Goal: Task Accomplishment & Management: Complete application form

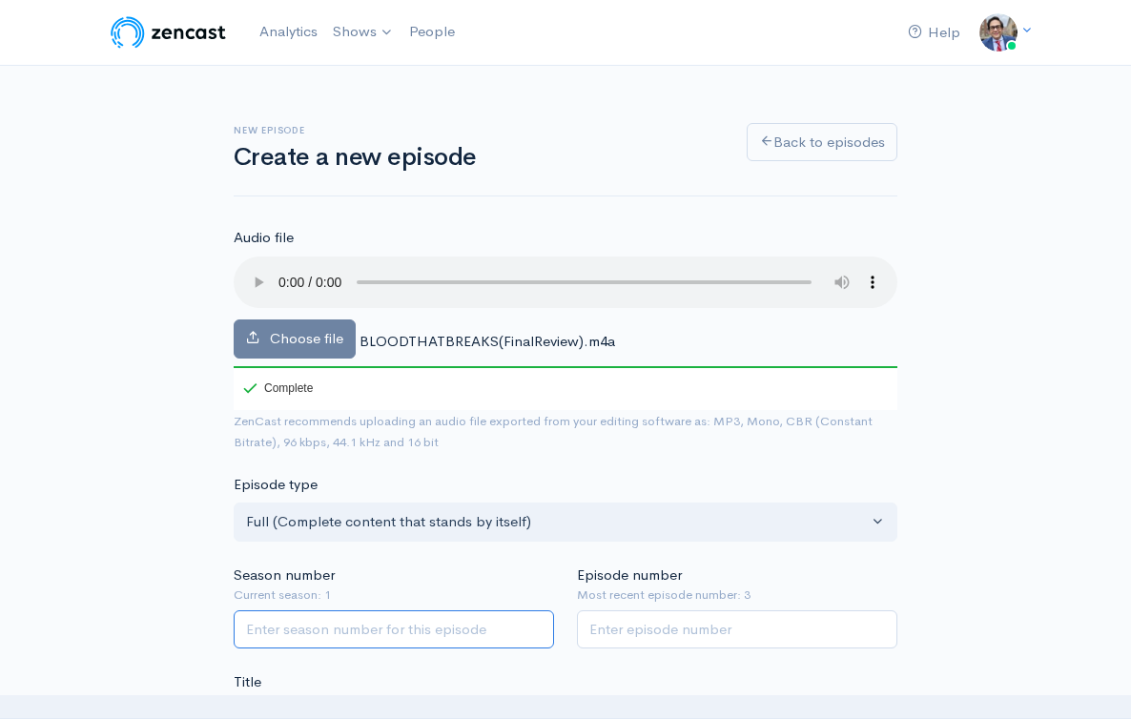
click at [361, 610] on input "Season number" at bounding box center [394, 629] width 320 height 39
type input "3"
click at [696, 610] on input "Episode number" at bounding box center [737, 629] width 320 height 39
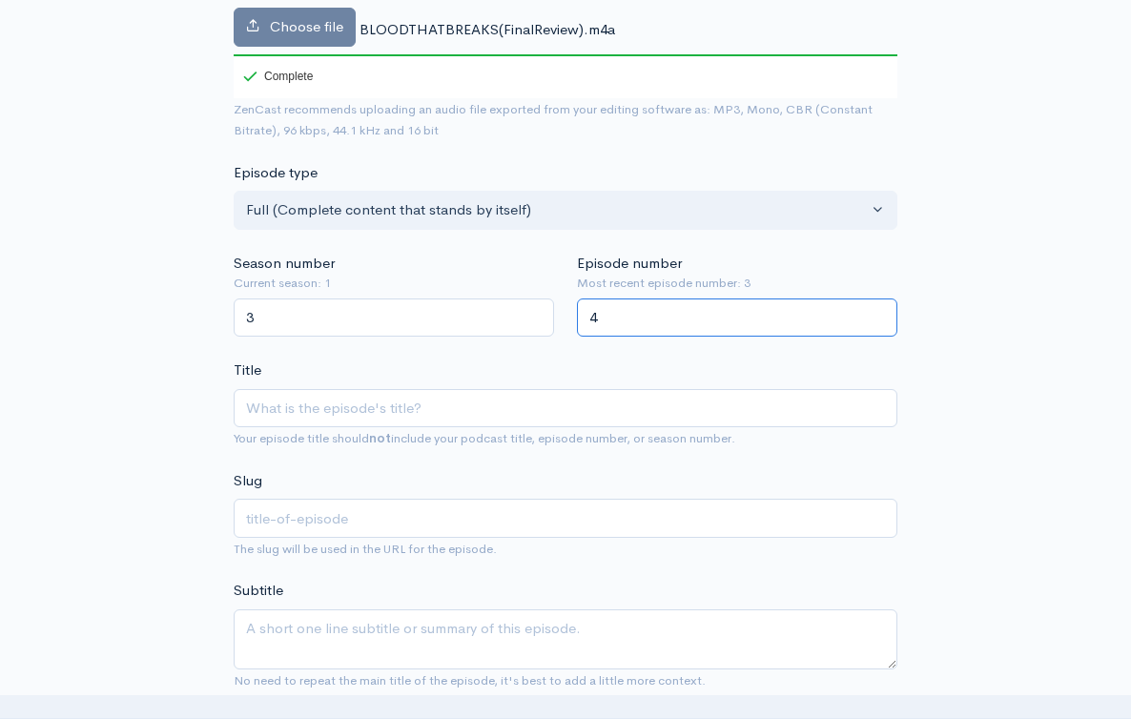
scroll to position [325, 0]
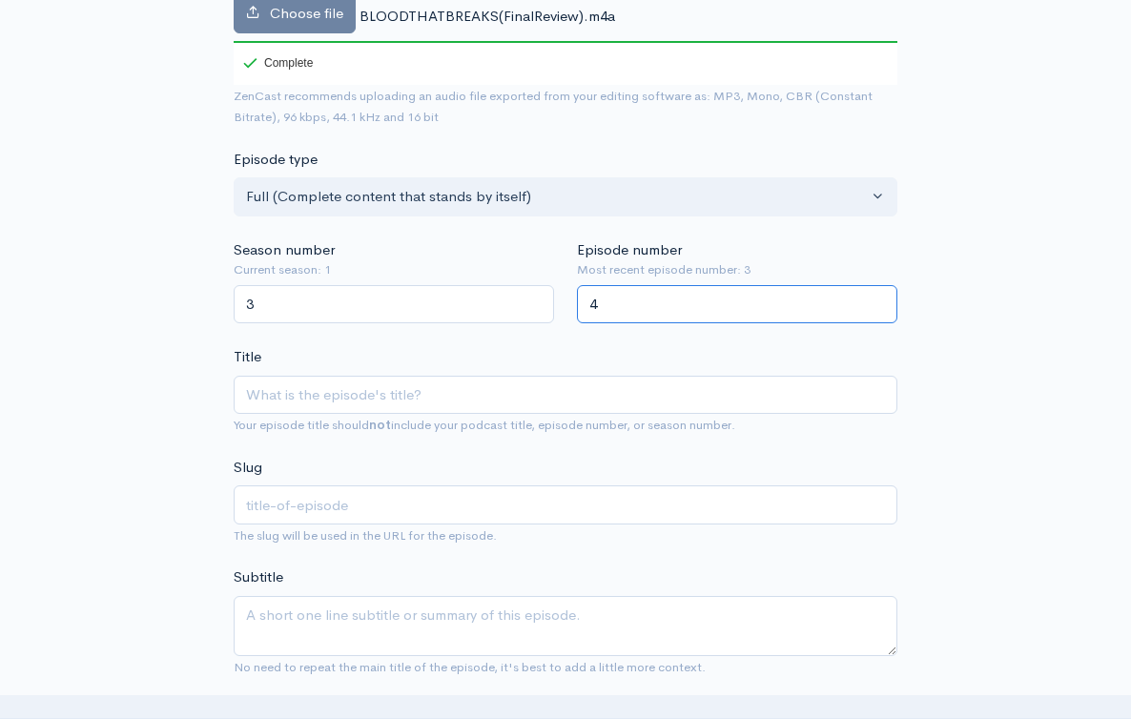
type input "4"
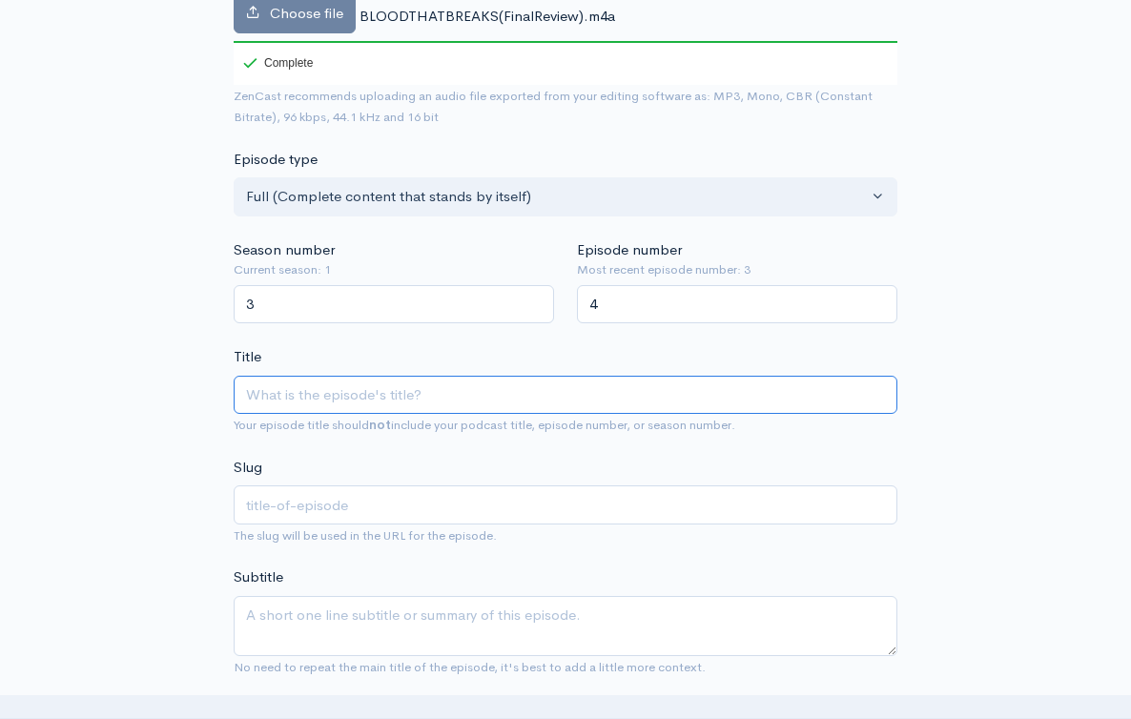
click at [363, 376] on input "Title" at bounding box center [566, 395] width 664 height 39
paste input "THE BLOOD THAT BREAKS YOUR BONDAGE"
type input "THE BLOOD THAT BREAKS YOUR BONDAGE"
type input "the-blood-that-breaks-your-bondage"
type input "THE BLOOD THAT BREAKS YOUR BONDAGE: E"
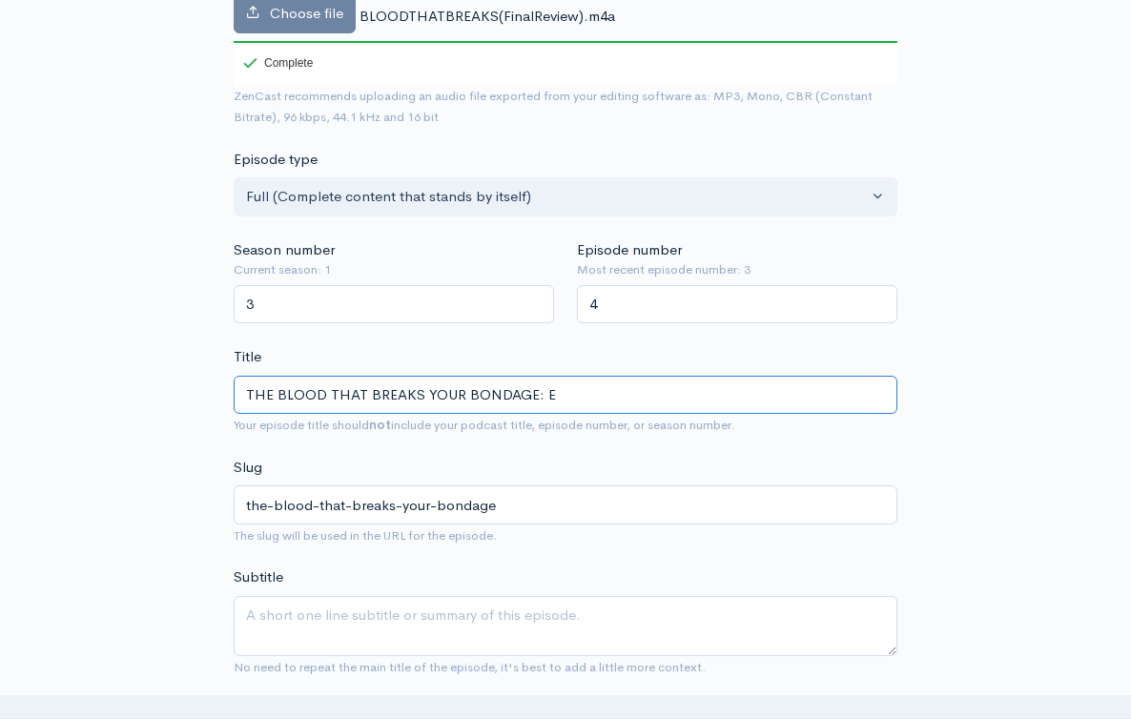
type input "the-blood-that-breaks-your-bondage-e"
type input "THE BLOOD THAT BREAKS YOUR BONDAGE: Ep"
type input "the-blood-that-breaks-your-bondage-ep"
type input "THE BLOOD THAT BREAKS YOUR BONDAGE: Epi"
type input "the-blood-that-breaks-your-bondage-epi"
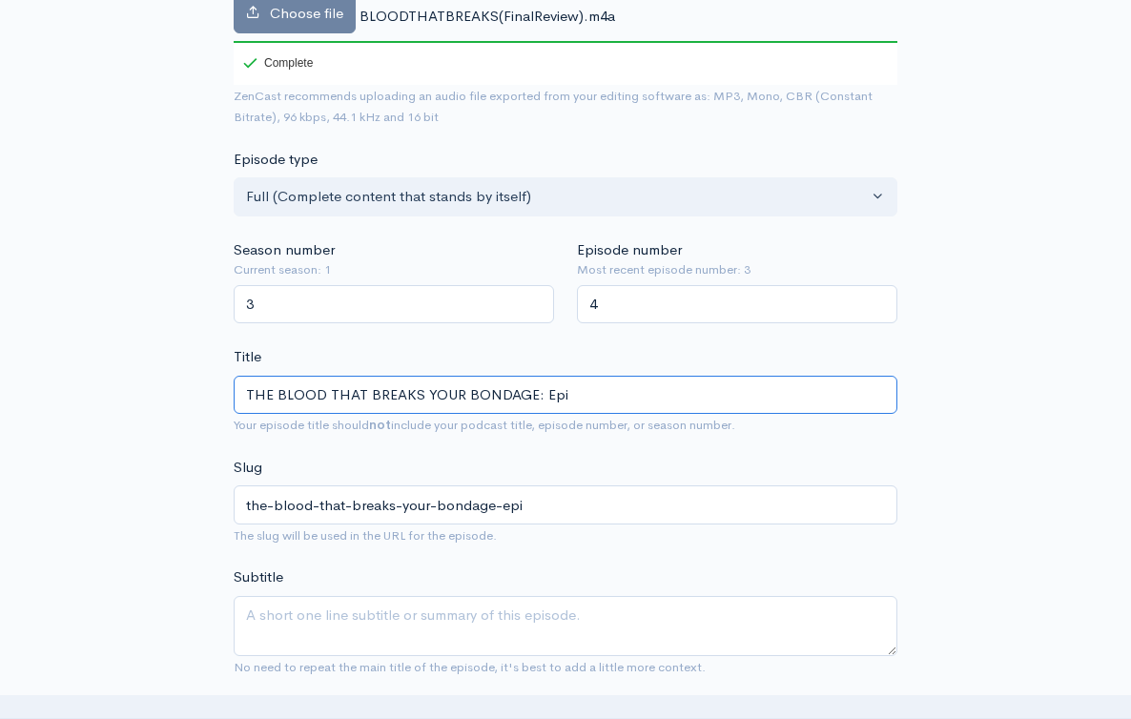
type input "THE BLOOD THAT BREAKS YOUR BONDAGE: Epis"
type input "the-blood-that-breaks-your-bondage-epis"
type input "THE BLOOD THAT BREAKS YOUR BONDAGE: Episo"
type input "the-blood-that-breaks-your-bondage-episo"
type input "THE BLOOD THAT BREAKS YOUR BONDAGE: Episode"
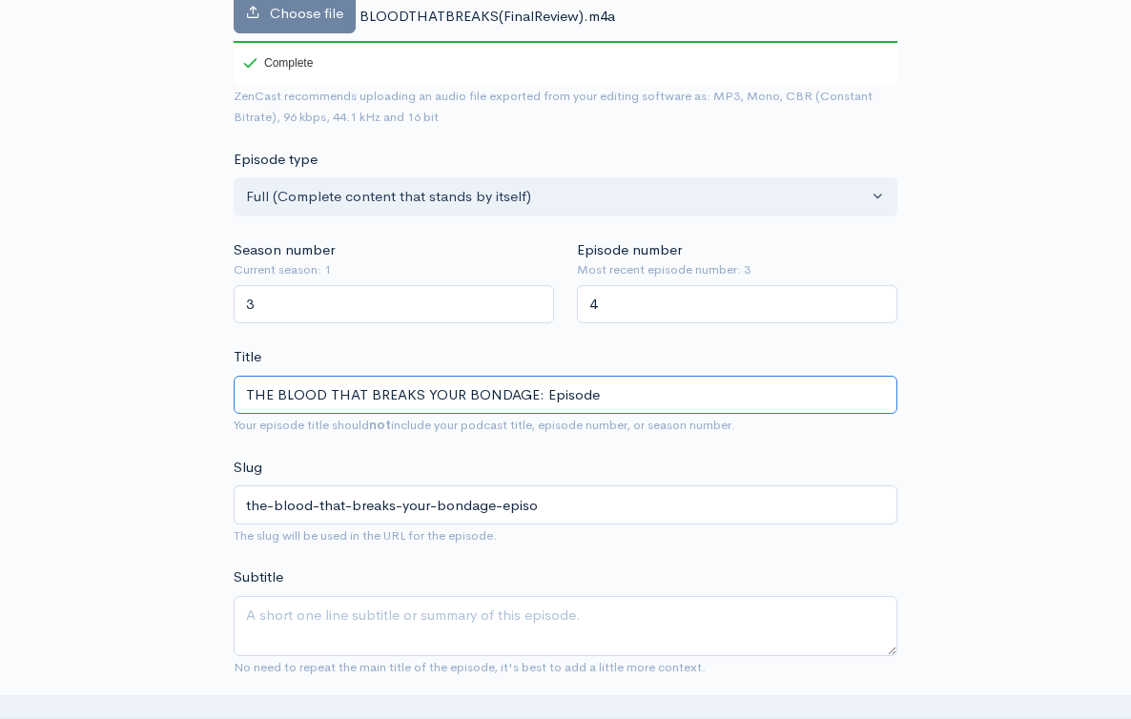
type input "the-blood-that-breaks-your-bondage-episode"
type input "THE BLOOD THAT BREAKS YOUR BONDAGE: Episode 4"
type input "the-blood-that-breaks-your-bondage-episode-4"
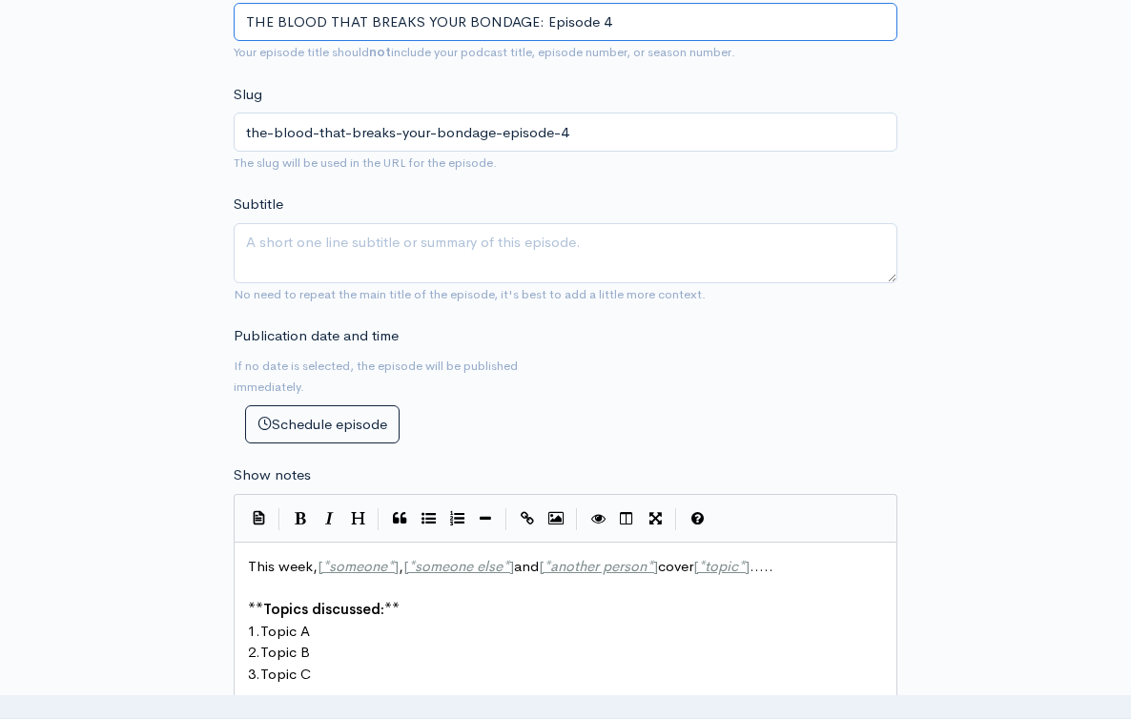
scroll to position [707, 0]
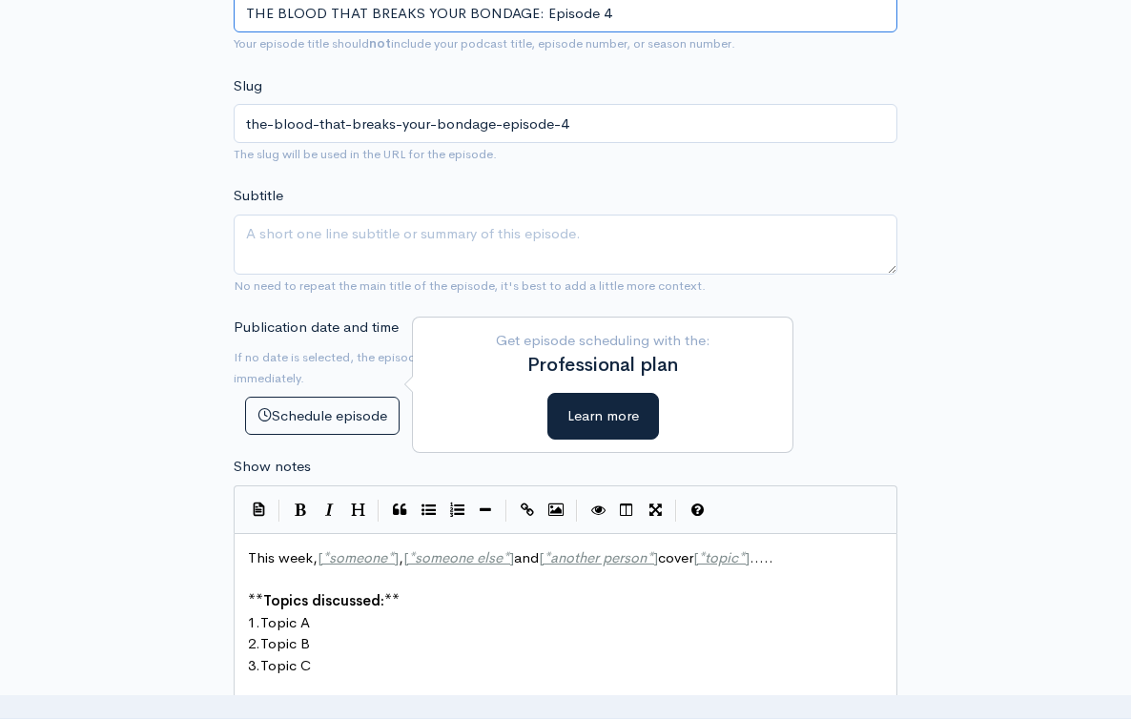
type input "THE BLOOD THAT BREAKS YOUR BONDAGE: Episode 4"
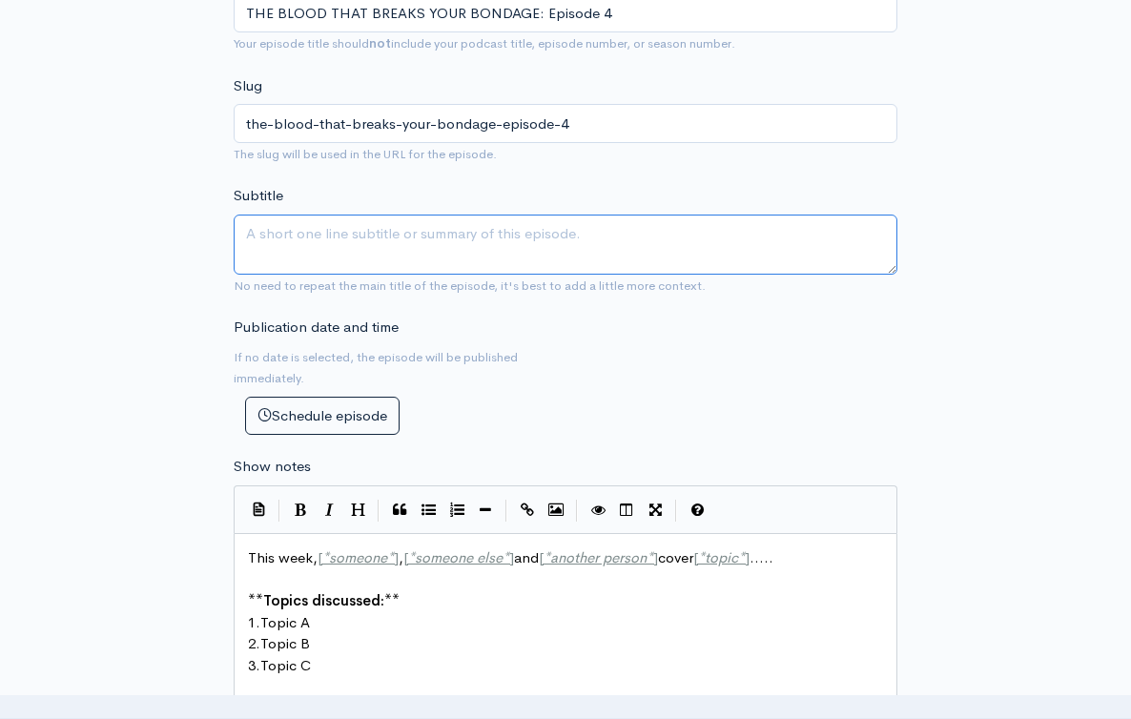
click at [421, 218] on textarea "Subtitle" at bounding box center [566, 245] width 664 height 60
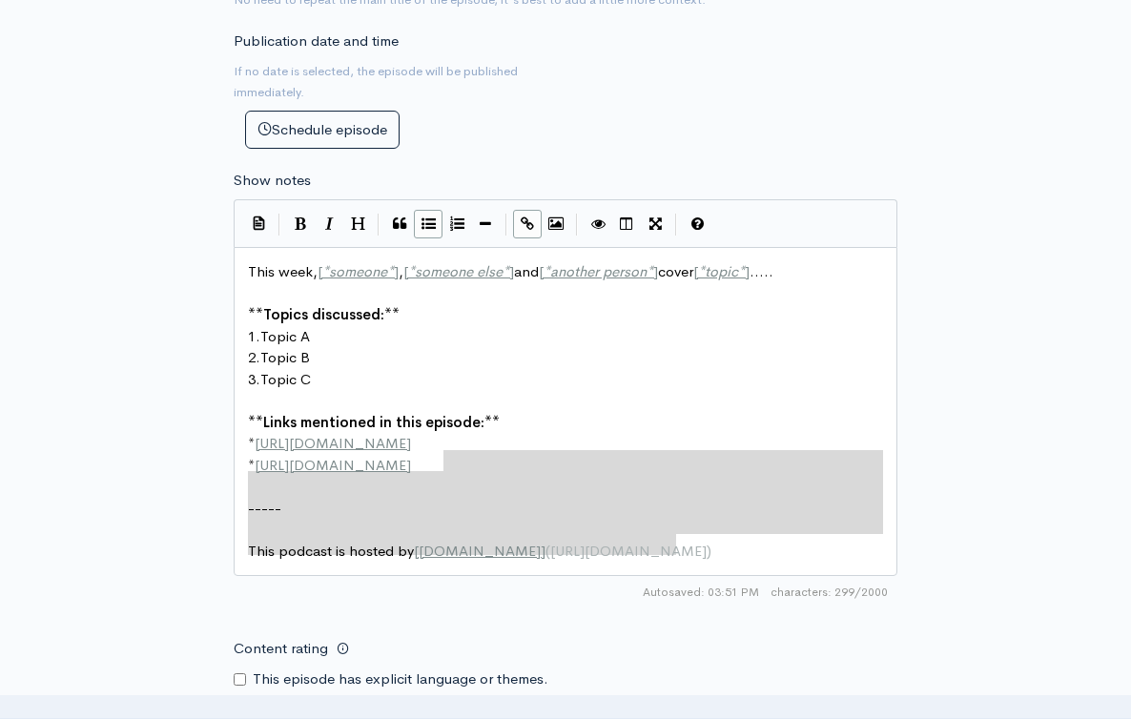
scroll to position [10, 0]
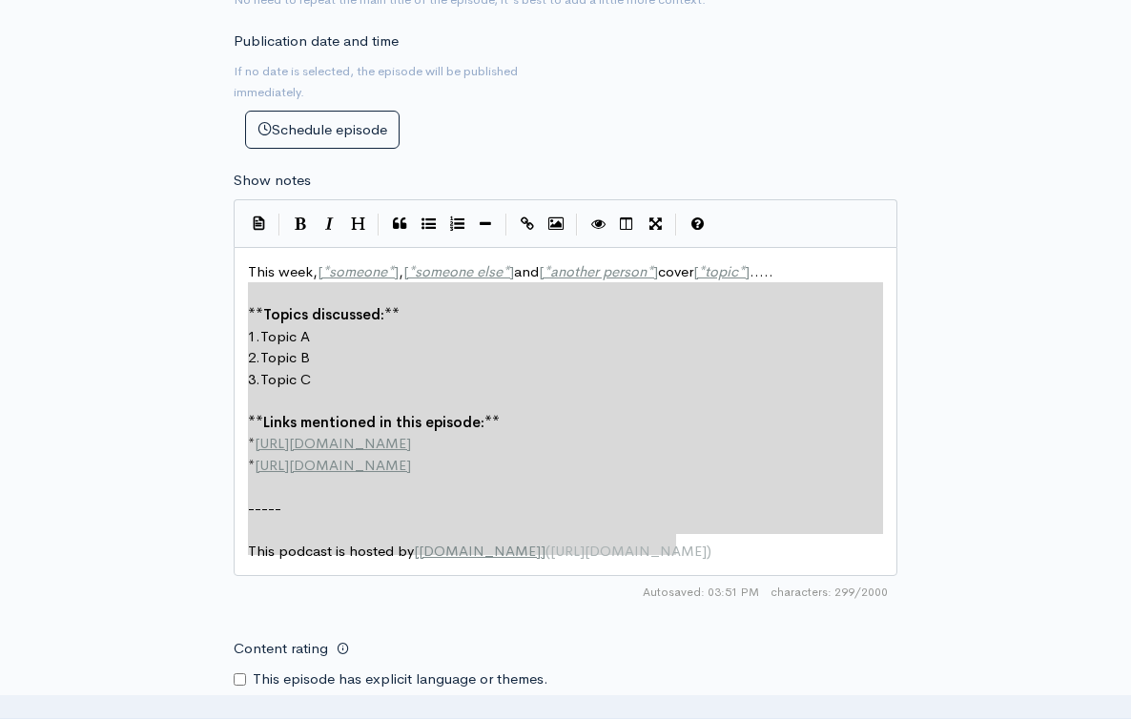
type textarea "This week, [*someone*], [*someone else*] and [*another person*] cover [*topic*]…"
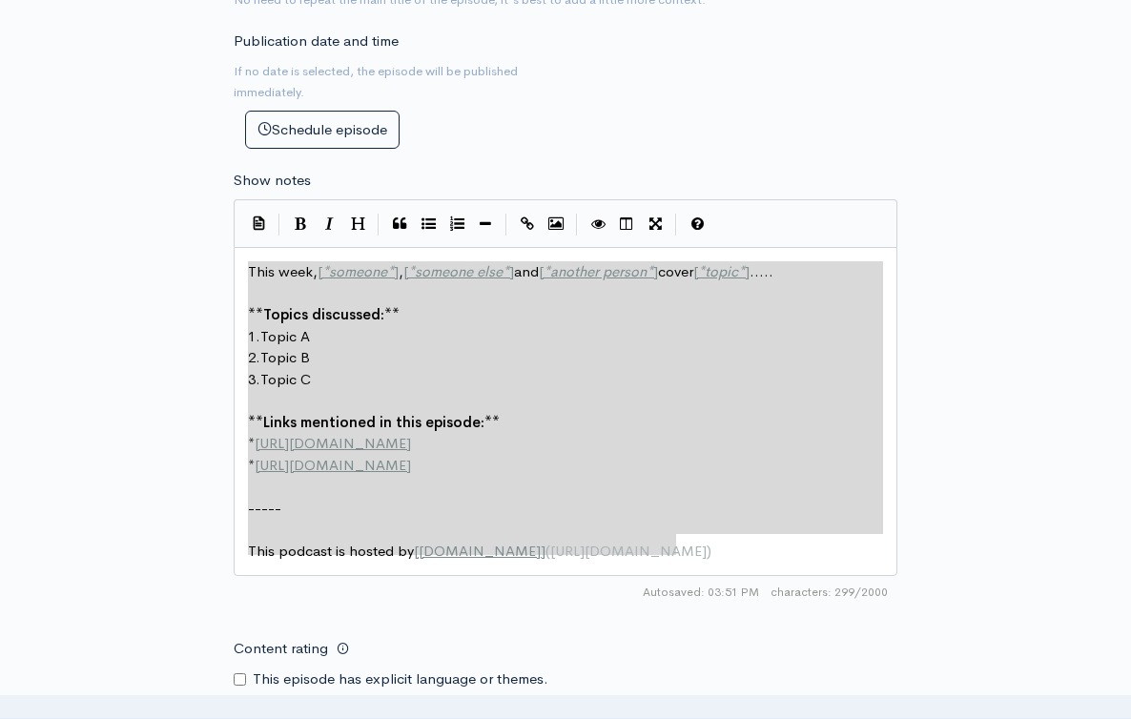
drag, startPoint x: 732, startPoint y: 515, endPoint x: 175, endPoint y: 134, distance: 675.4
paste textarea
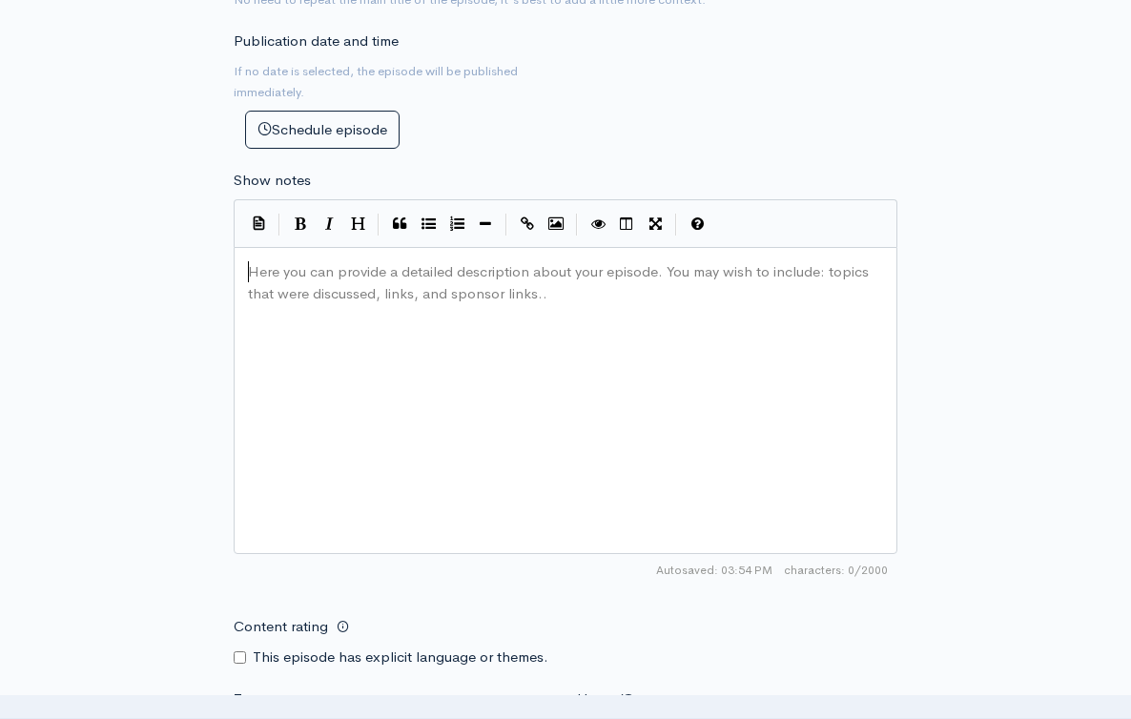
click at [595, 392] on div "Here you can provide a detailed description about your episode. You may wish to…" at bounding box center [589, 425] width 691 height 334
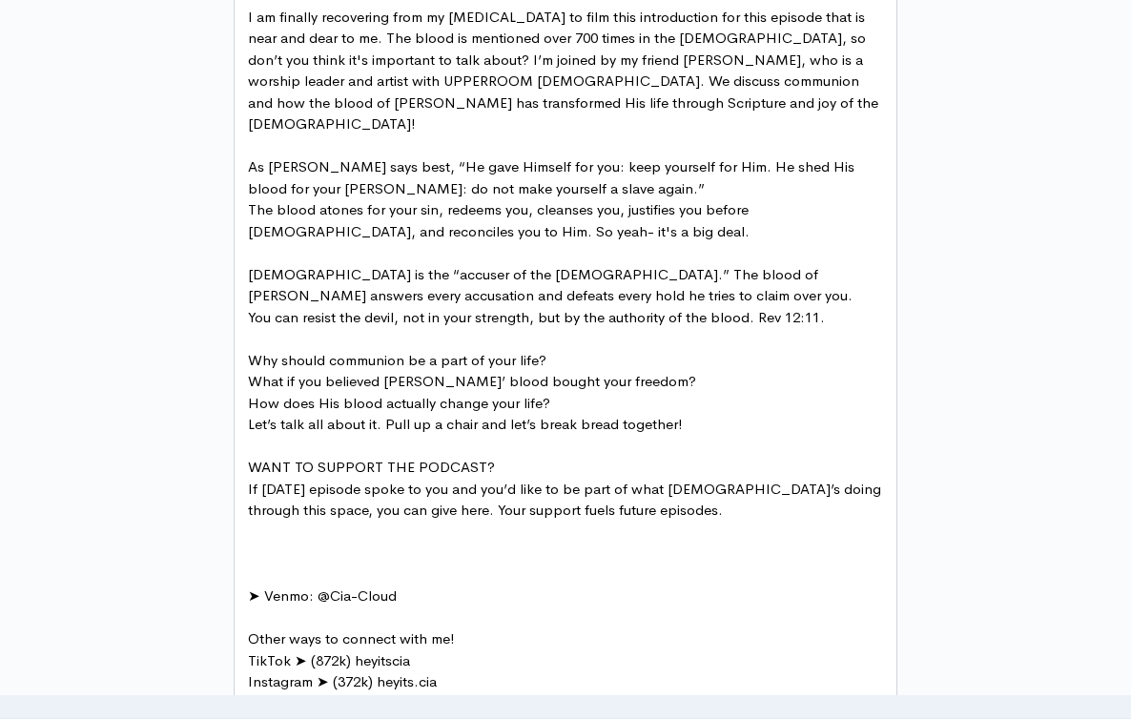
scroll to position [1313, 0]
click at [381, 497] on pre "If [DATE] episode spoke to you and you’d like to be part of what [DEMOGRAPHIC_D…" at bounding box center [565, 532] width 643 height 108
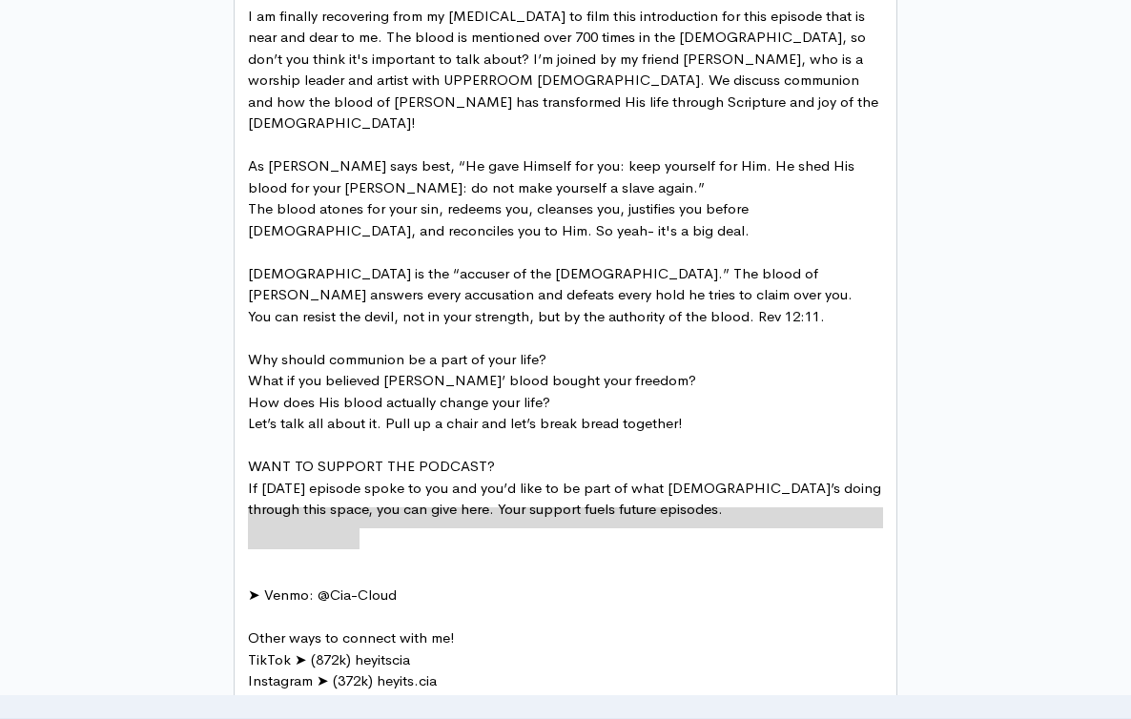
drag, startPoint x: 407, startPoint y: 504, endPoint x: 219, endPoint y: 474, distance: 190.2
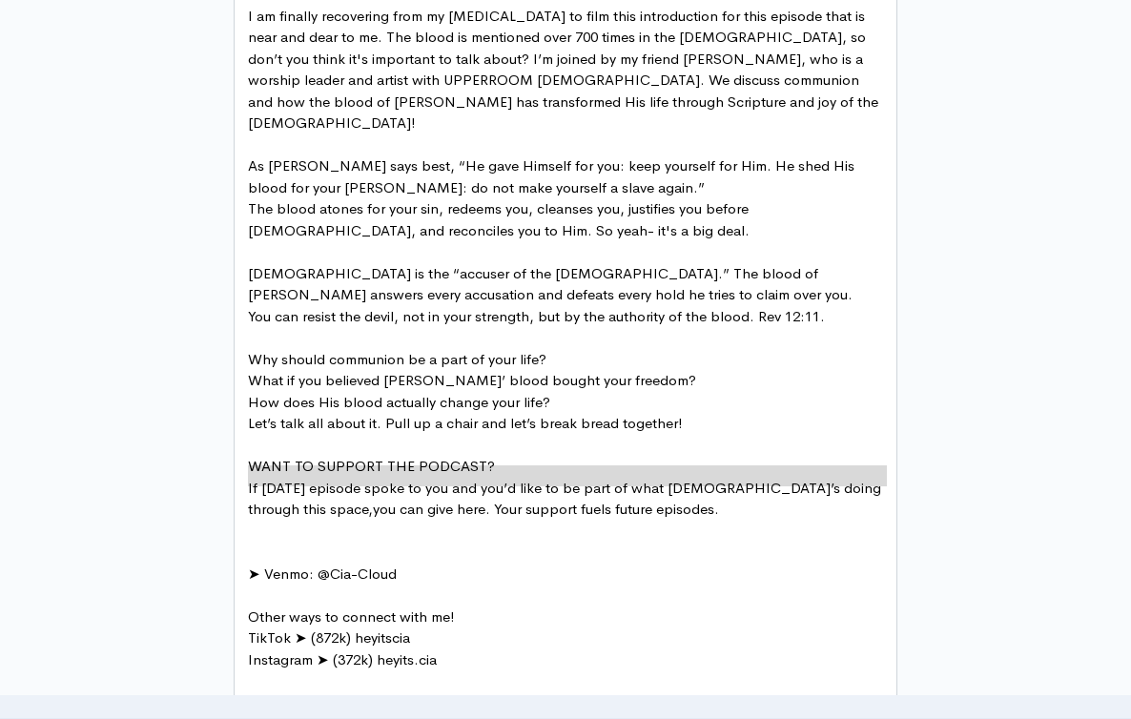
type textarea "ou can give here. Your support fuels future episodes."
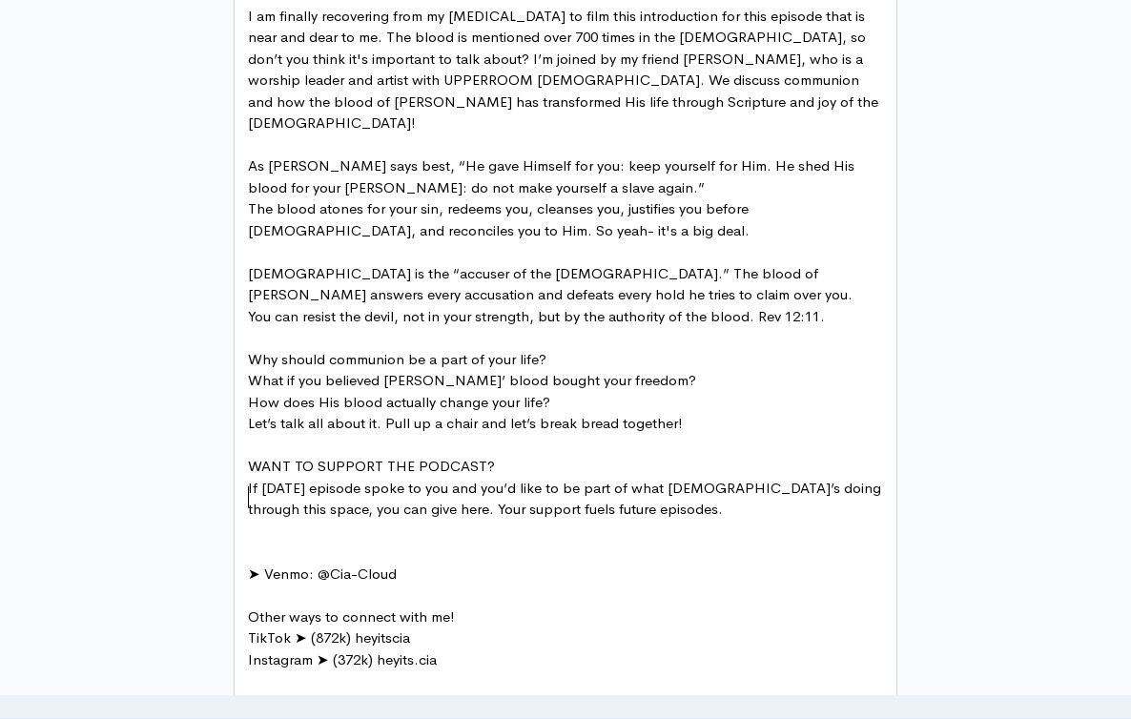
click at [404, 482] on div "Hey fam! Welcome to Episode 4 of the Breaking Bread Podcast “The Blood that Bre…" at bounding box center [565, 348] width 643 height 815
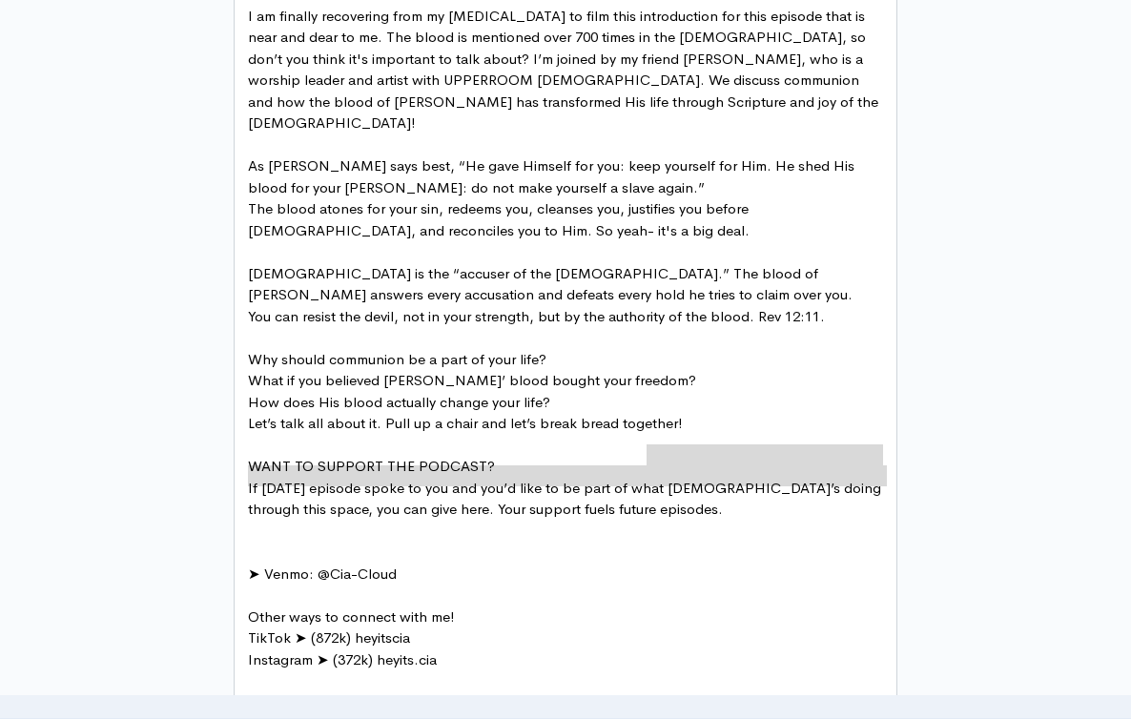
type textarea "hat God’s doing through this space, you can give here. Your support fuels futur…"
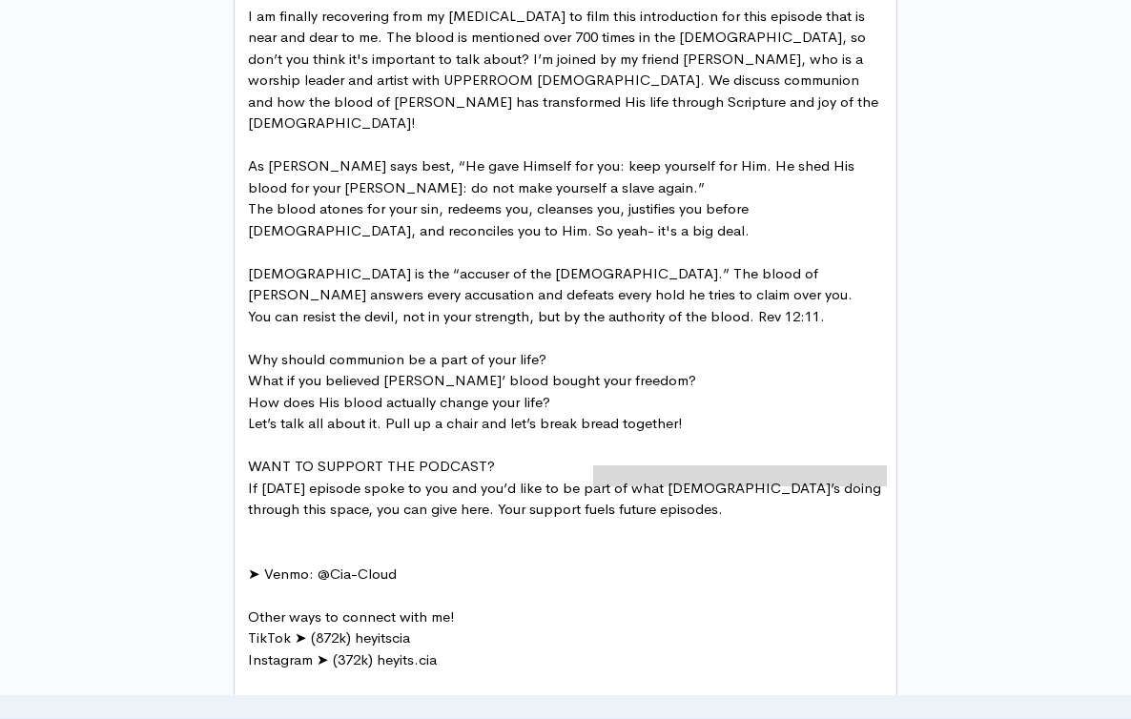
drag, startPoint x: 889, startPoint y: 442, endPoint x: 594, endPoint y: 440, distance: 294.7
click at [592, 440] on div "x Hey fam! Welcome to Episode 4 of the Breaking Bread Podcast “The Blood that B…" at bounding box center [589, 348] width 691 height 823
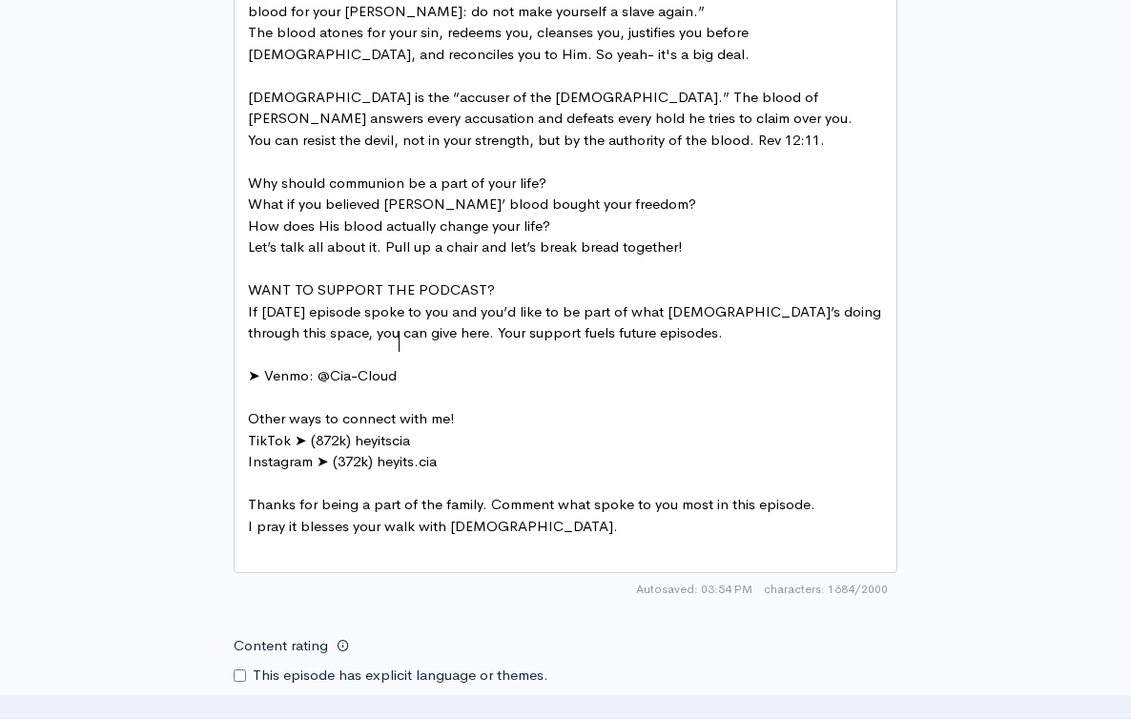
scroll to position [1422, 0]
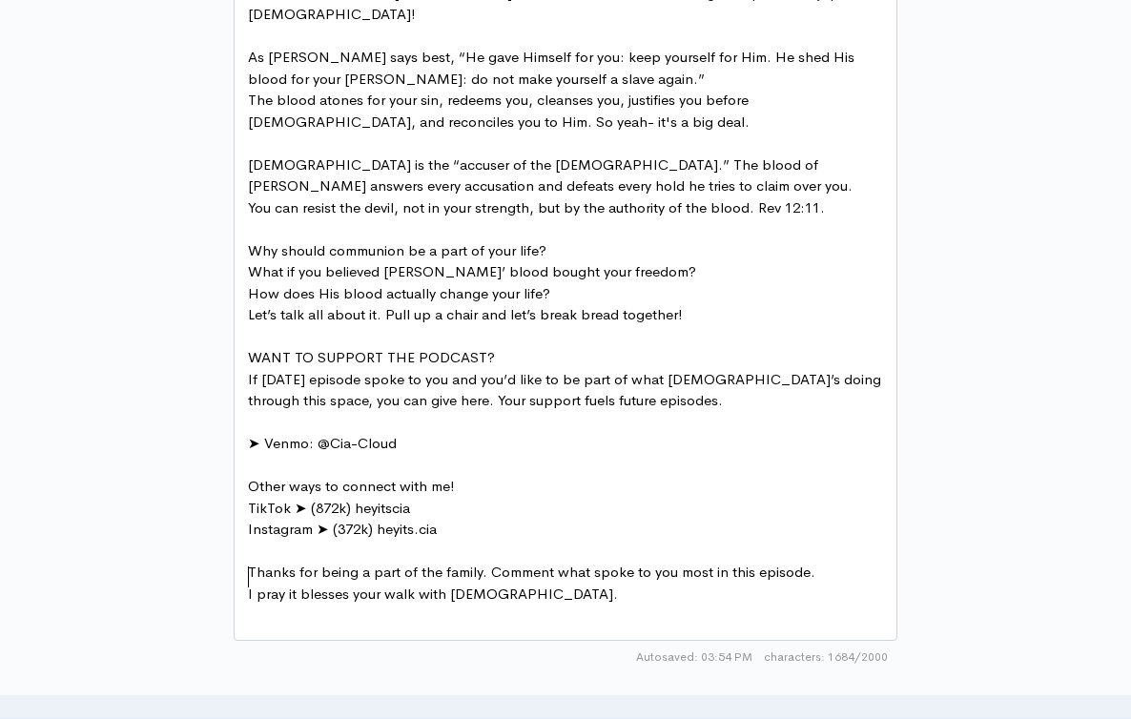
click at [476, 564] on div "x Hey fam! Welcome to Episode 4 of the Breaking Bread Podcast “The Blood that B…" at bounding box center [589, 253] width 691 height 850
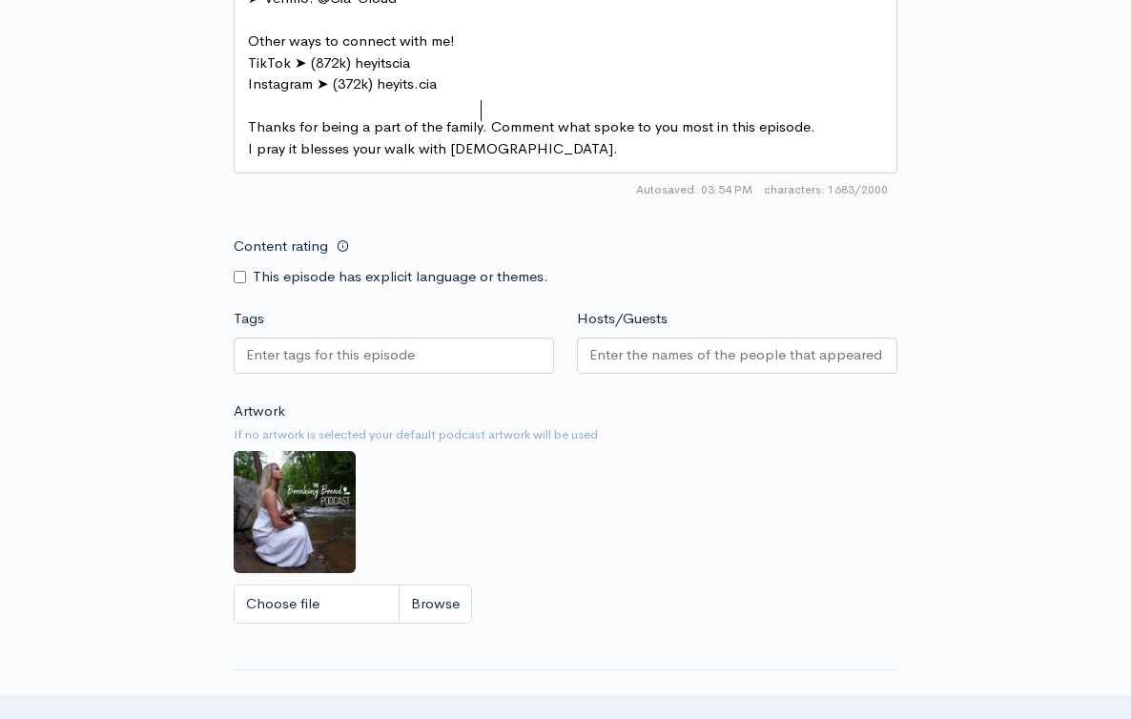
scroll to position [1900, 0]
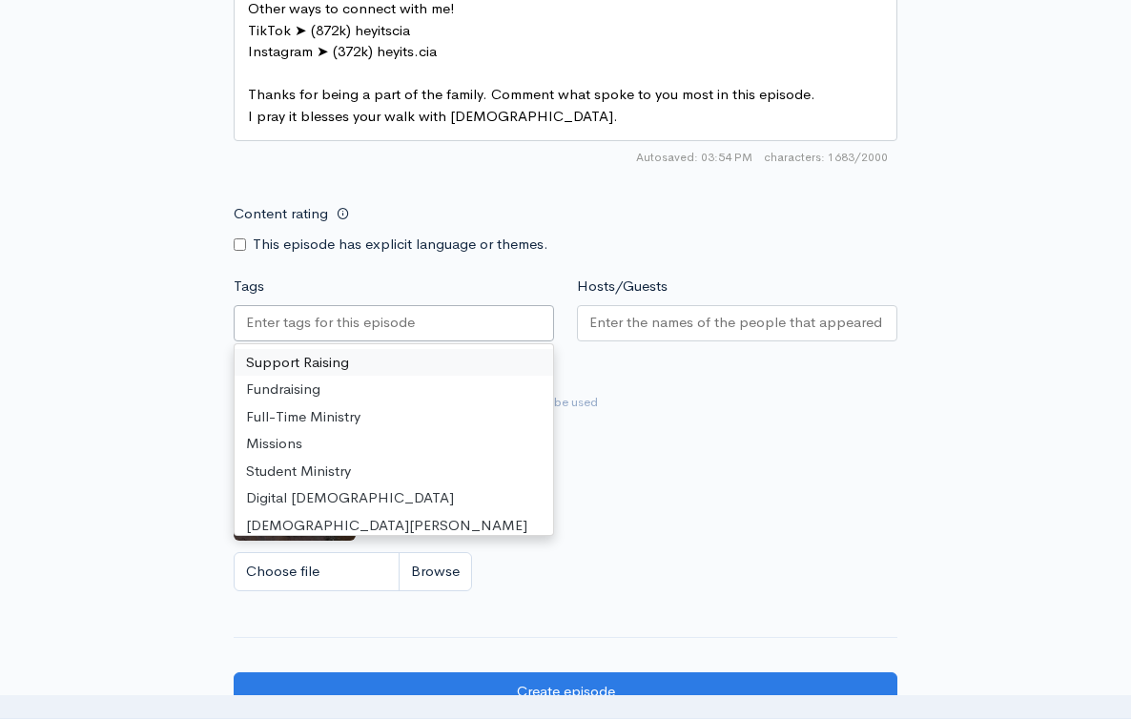
click at [391, 312] on input "Tags" at bounding box center [331, 323] width 170 height 22
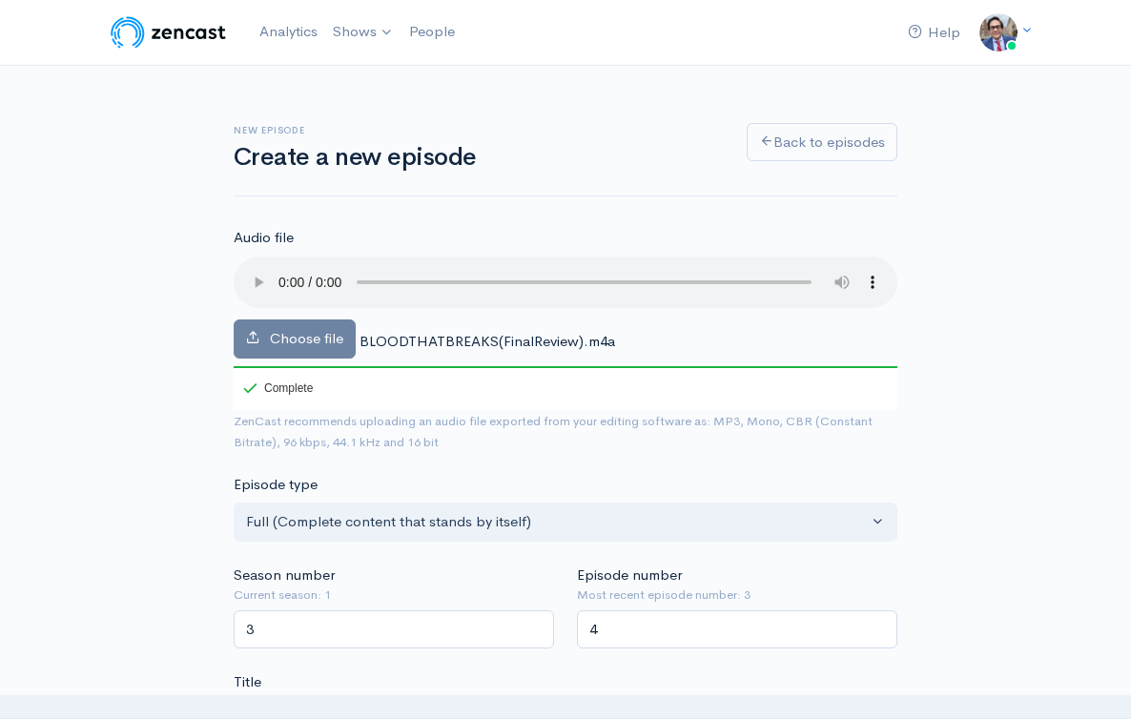
scroll to position [0, 0]
click at [796, 150] on link "Back to episodes" at bounding box center [822, 139] width 151 height 39
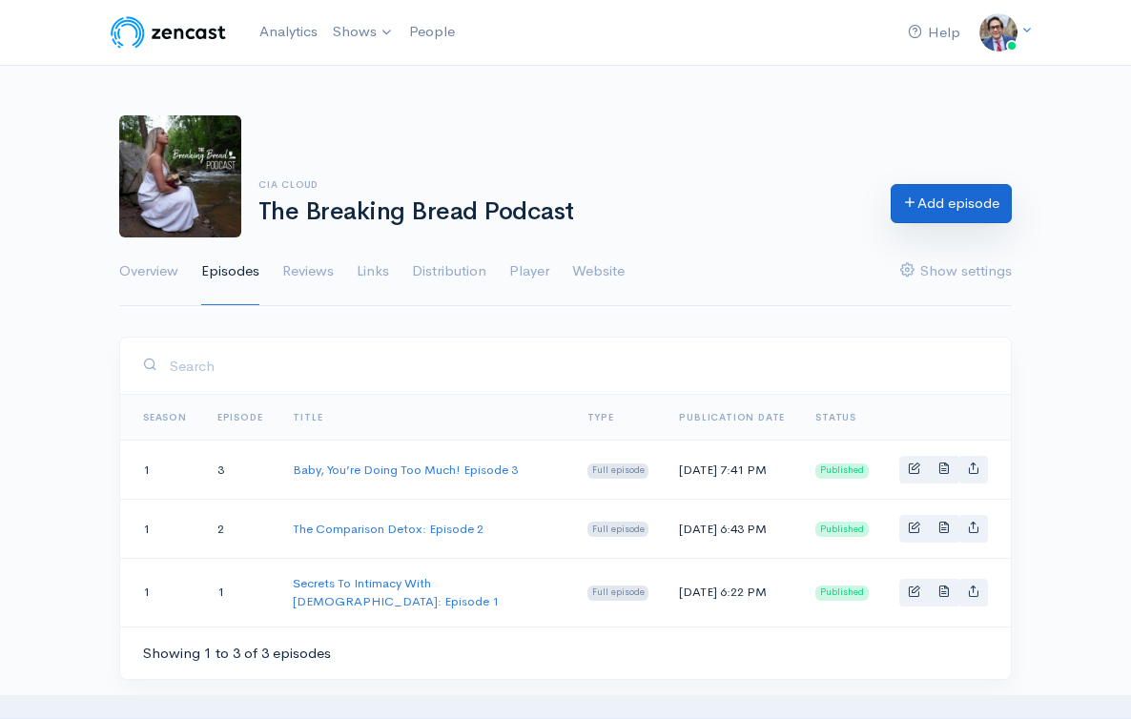
click at [954, 190] on link "Add episode" at bounding box center [951, 203] width 121 height 39
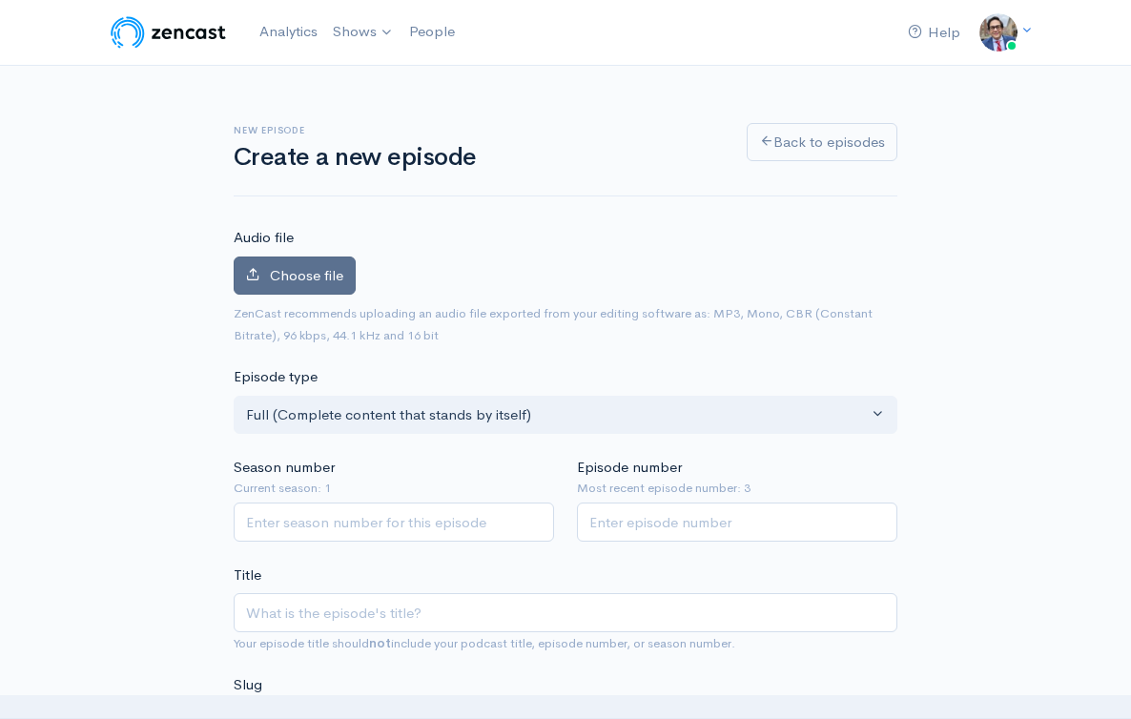
click at [337, 282] on span "Choose file" at bounding box center [306, 275] width 73 height 18
click at [0, 0] on input "Choose file" at bounding box center [0, 0] width 0 height 0
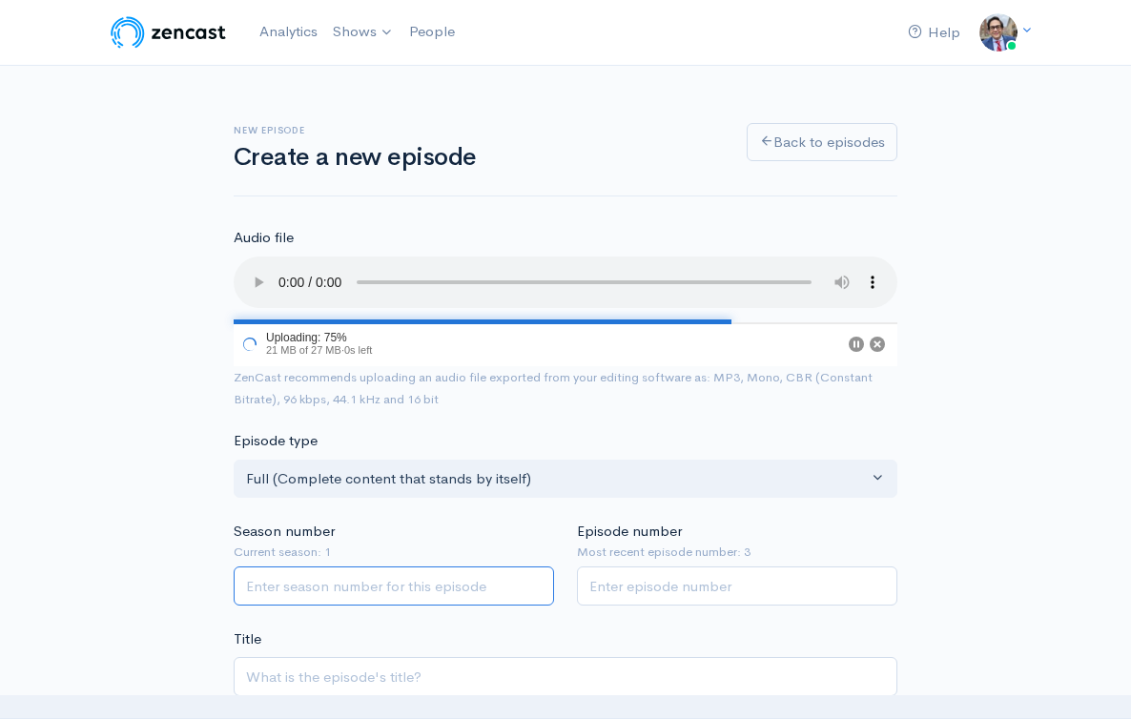
click at [426, 567] on input "Season number" at bounding box center [394, 586] width 320 height 39
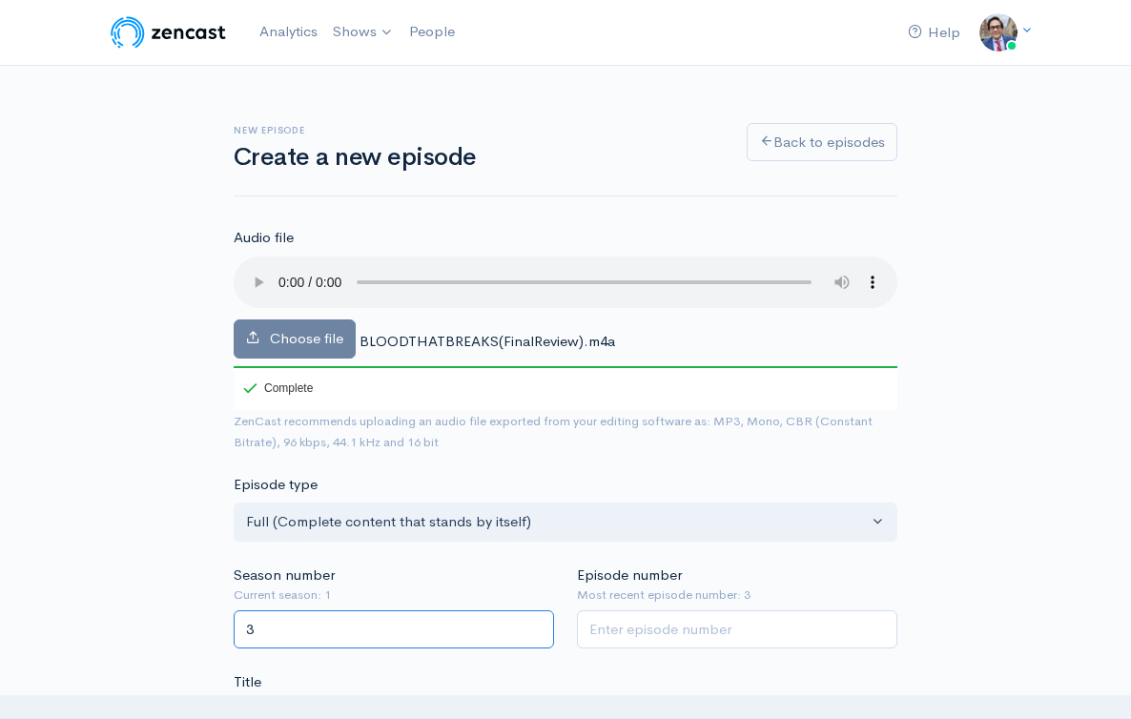
type input "3"
drag, startPoint x: 650, startPoint y: 605, endPoint x: 641, endPoint y: 598, distance: 10.9
click at [649, 610] on input "Episode number" at bounding box center [737, 629] width 320 height 39
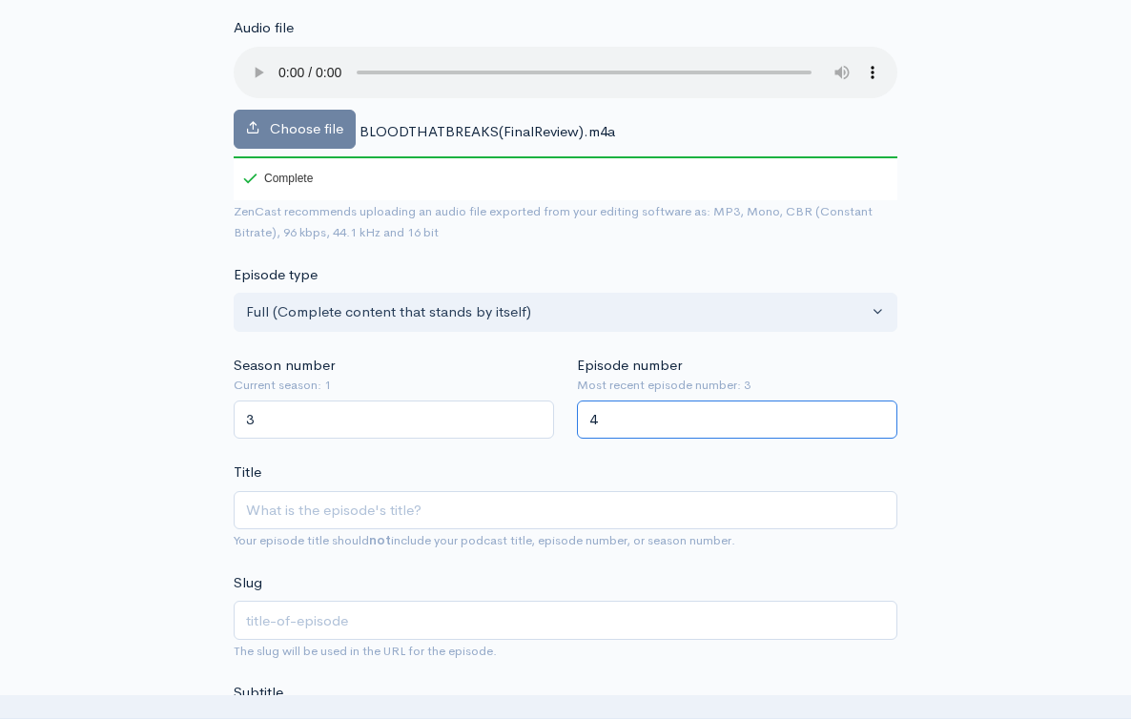
scroll to position [315, 0]
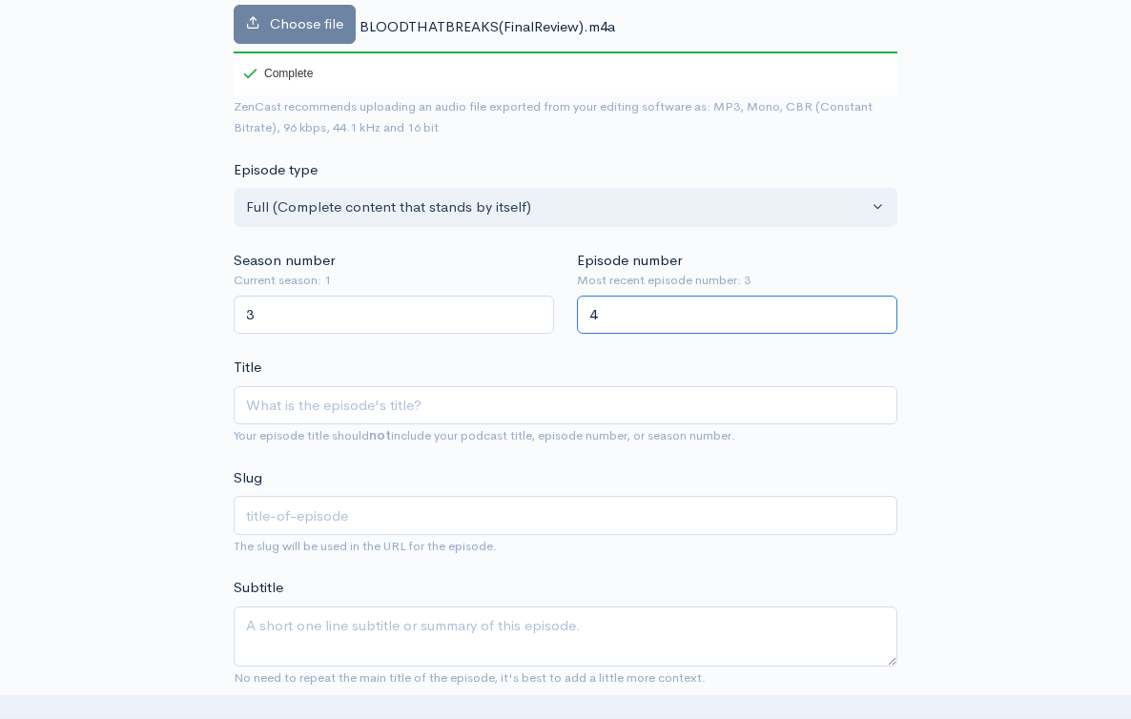
type input "4"
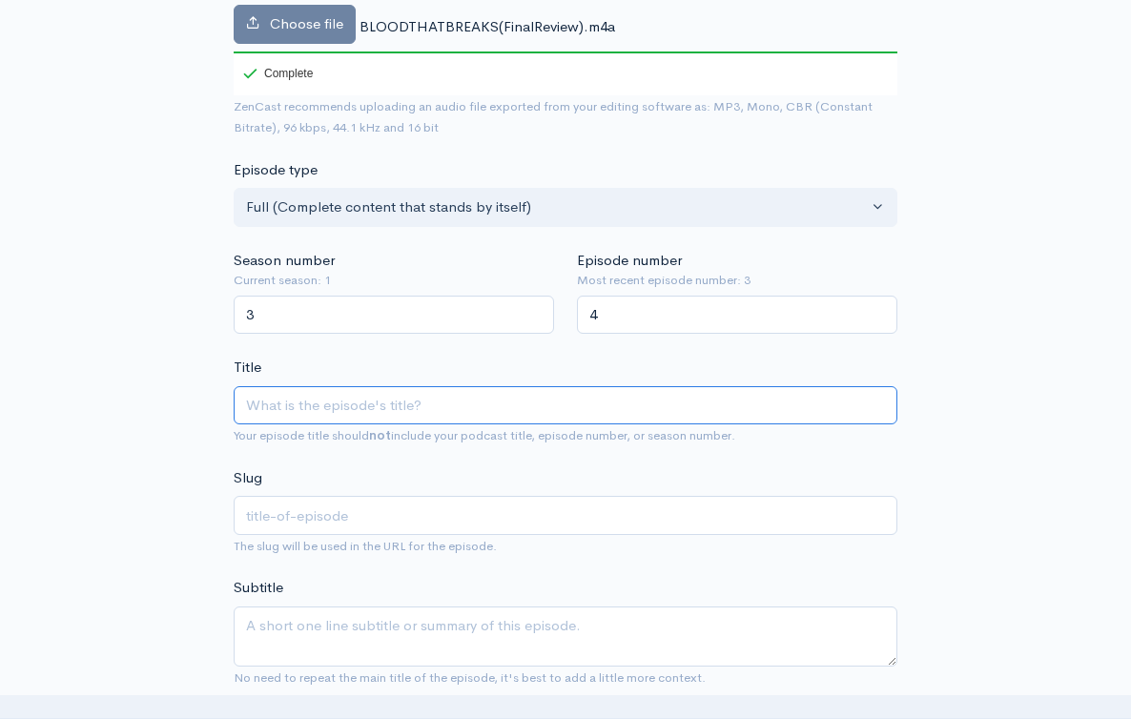
click at [348, 386] on input "Title" at bounding box center [566, 405] width 664 height 39
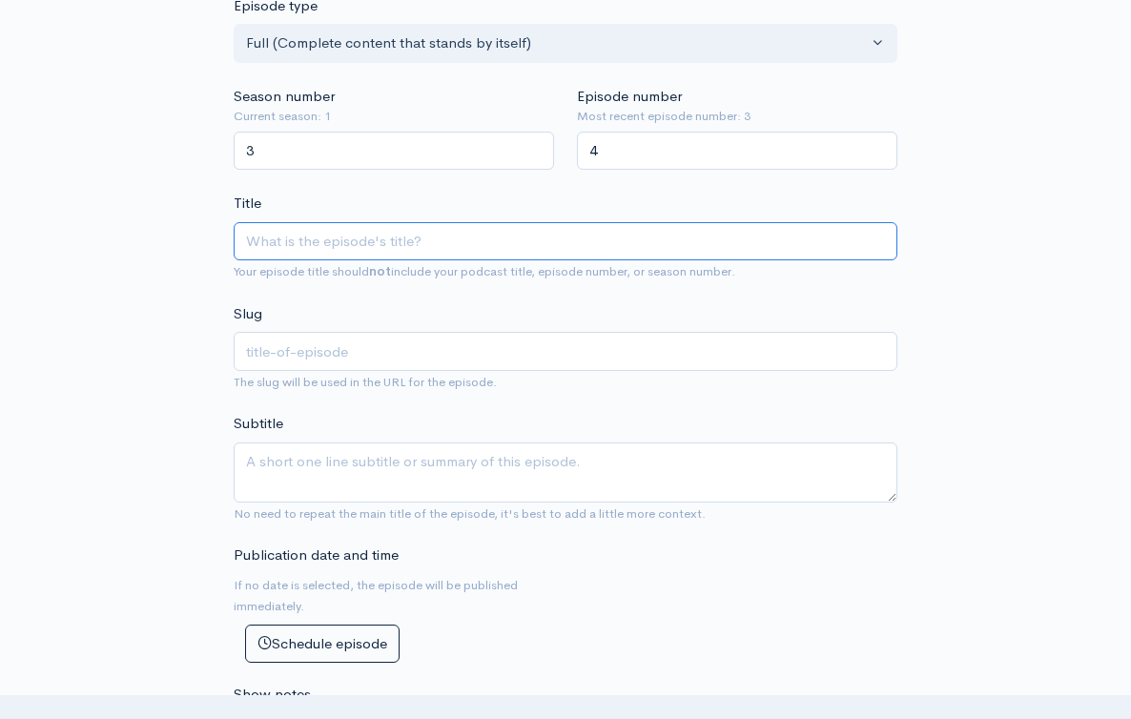
scroll to position [507, 0]
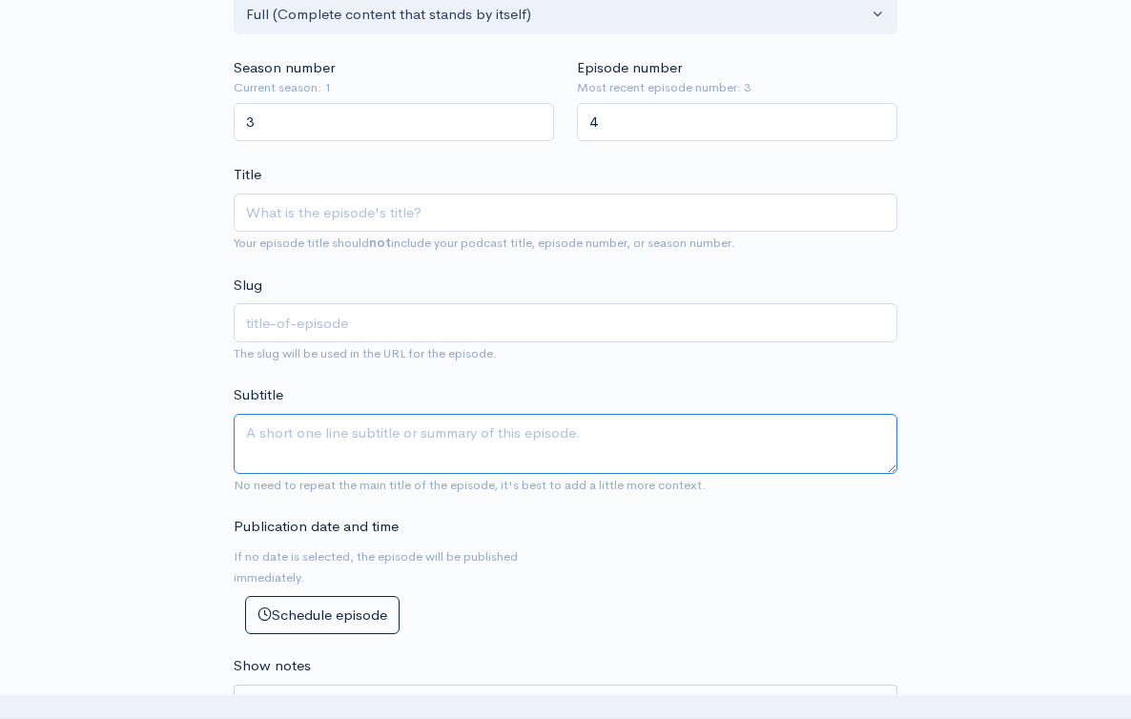
click at [357, 414] on textarea "Subtitle" at bounding box center [566, 444] width 664 height 60
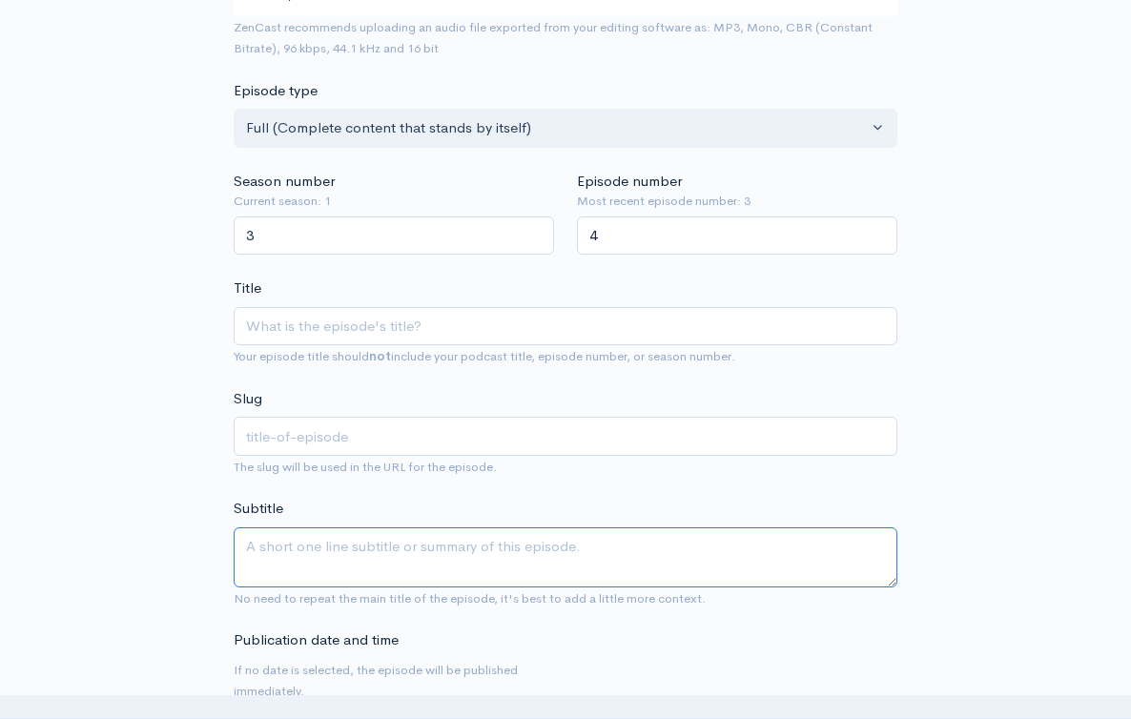
scroll to position [395, 0]
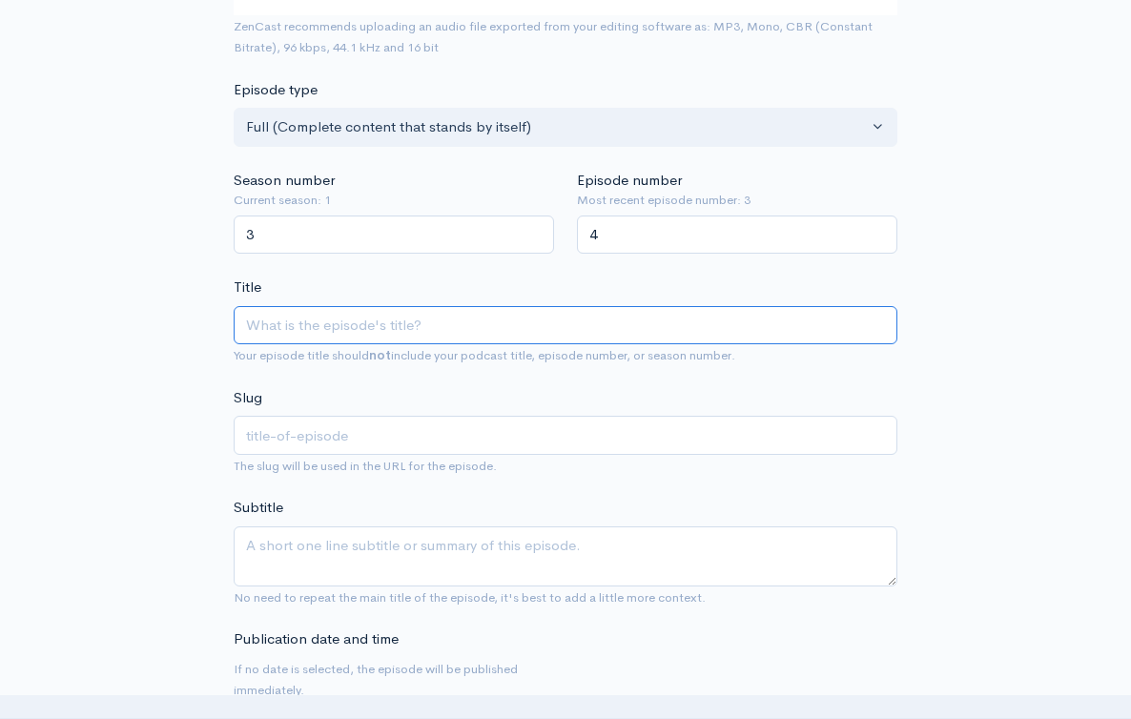
click at [313, 306] on input "Title" at bounding box center [566, 325] width 664 height 39
paste input "THE BLOOD THAT BREAKS YOUR BONDAGE"
type input "THE BLOOD THAT BREAKS YOUR BONDAGE"
type input "the-blood-that-breaks-your-bondage"
type input "THE BLOOD THAT BREAKS YOUR BONDAGE: E"
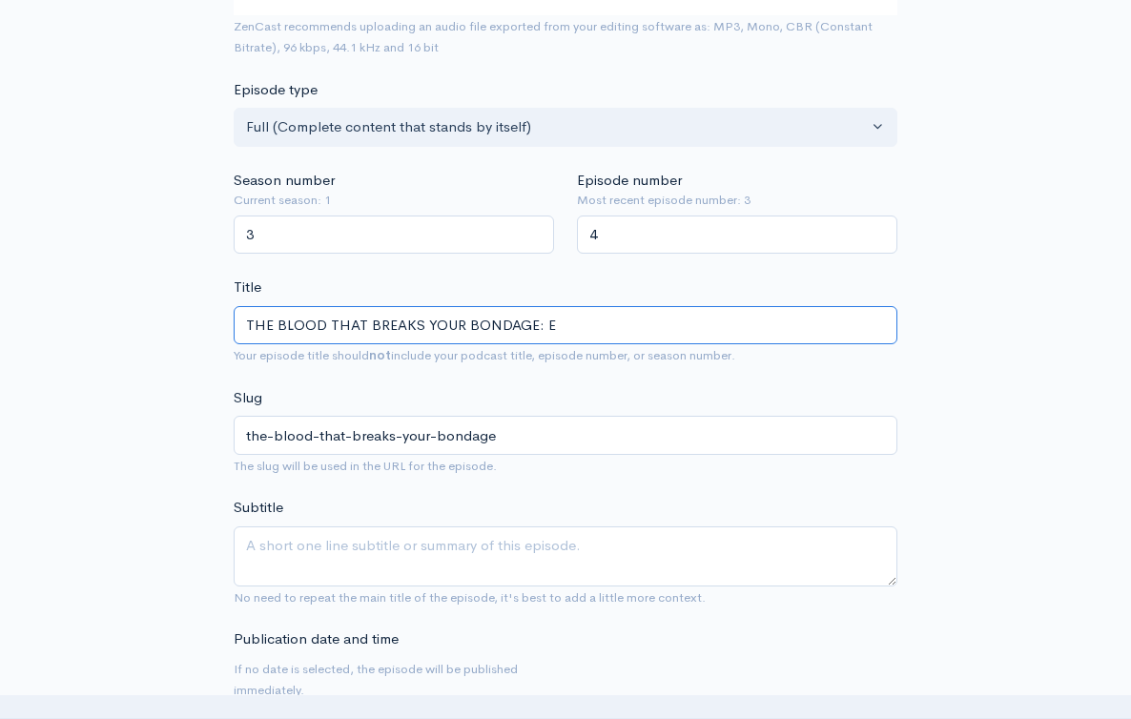
type input "the-blood-that-breaks-your-bondage-e"
type input "THE BLOOD THAT BREAKS YOUR BONDAGE: Ep"
type input "the-blood-that-breaks-your-bondage-ep"
type input "THE BLOOD THAT BREAKS YOUR BONDAGE: Epi"
type input "the-blood-that-breaks-your-bondage-epi"
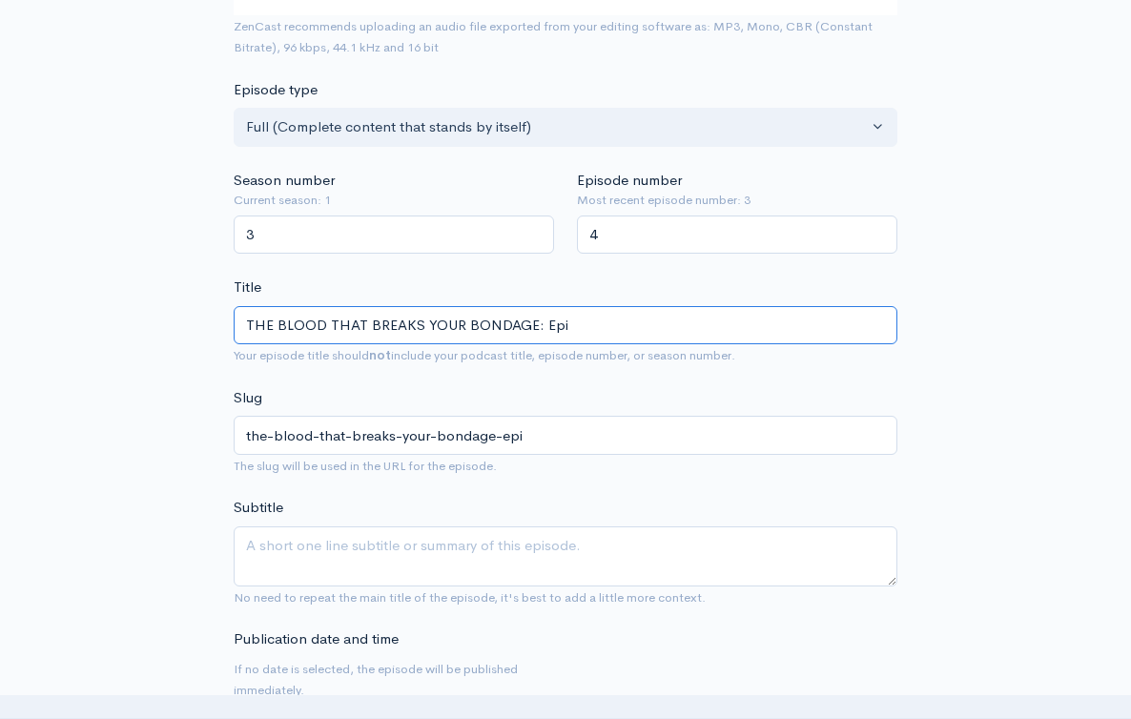
type input "THE BLOOD THAT BREAKS YOUR BONDAGE: Epis"
type input "the-blood-that-breaks-your-bondage-epis"
type input "THE BLOOD THAT BREAKS YOUR BONDAGE: Episo"
type input "the-blood-that-breaks-your-bondage-episo"
type input "THE BLOOD THAT BREAKS YOUR BONDAGE: Episode"
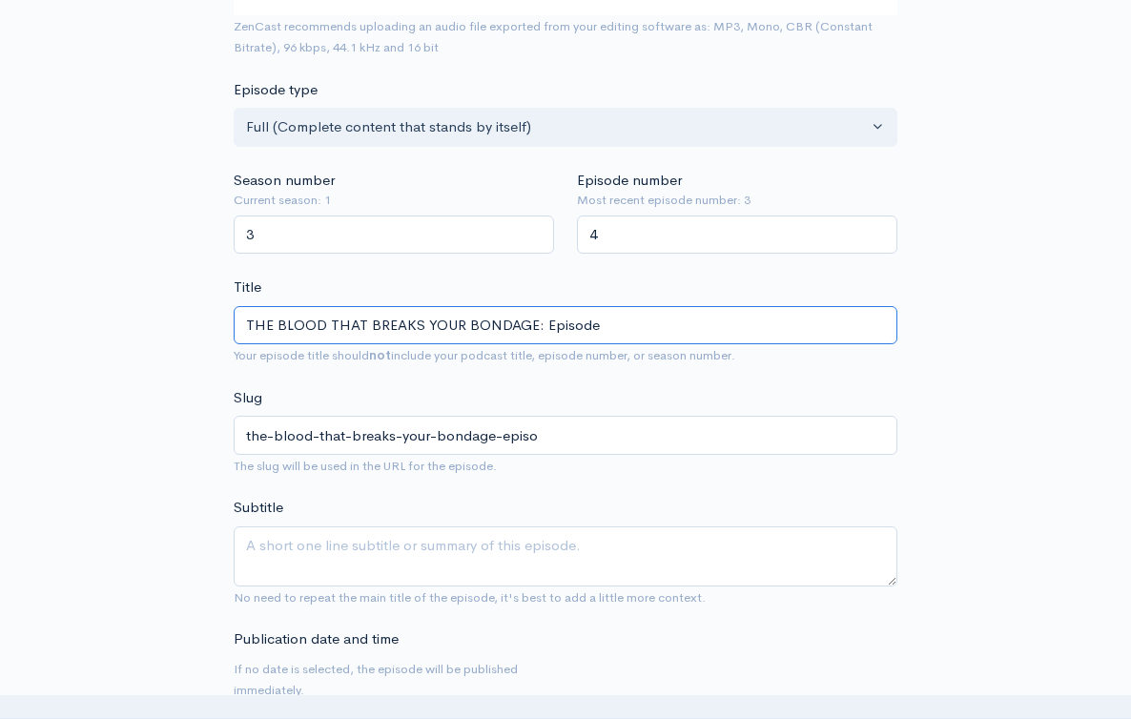
type input "the-blood-that-breaks-your-bondage-episode"
type input "THE BLOOD THAT BREAKS YOUR BONDAGE: Episode 4"
type input "the-blood-that-breaks-your-bondage-episode-4"
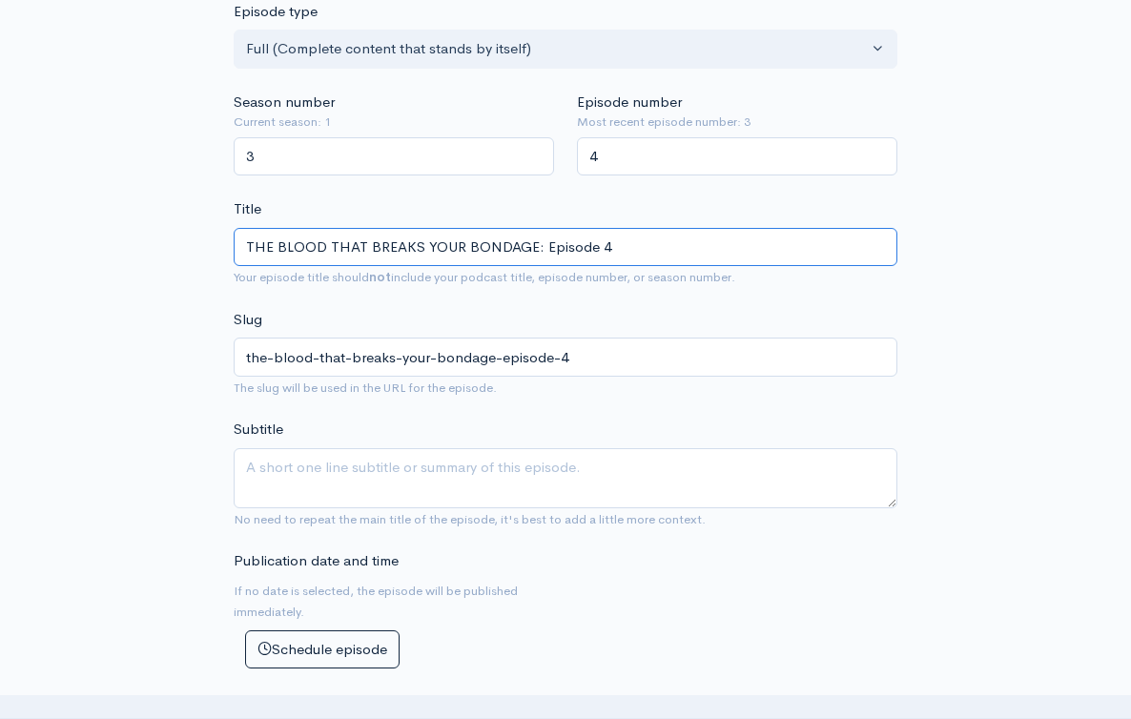
scroll to position [476, 0]
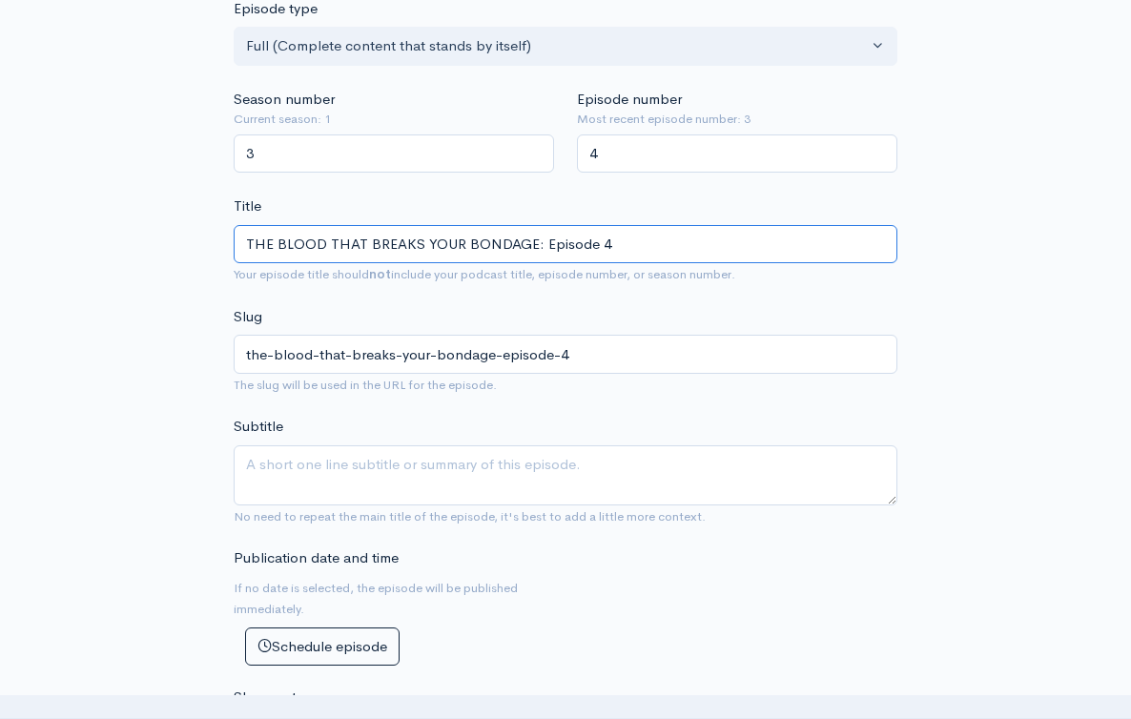
type input "THE BLOOD THAT BREAKS YOUR BONDAGE: Episode 4"
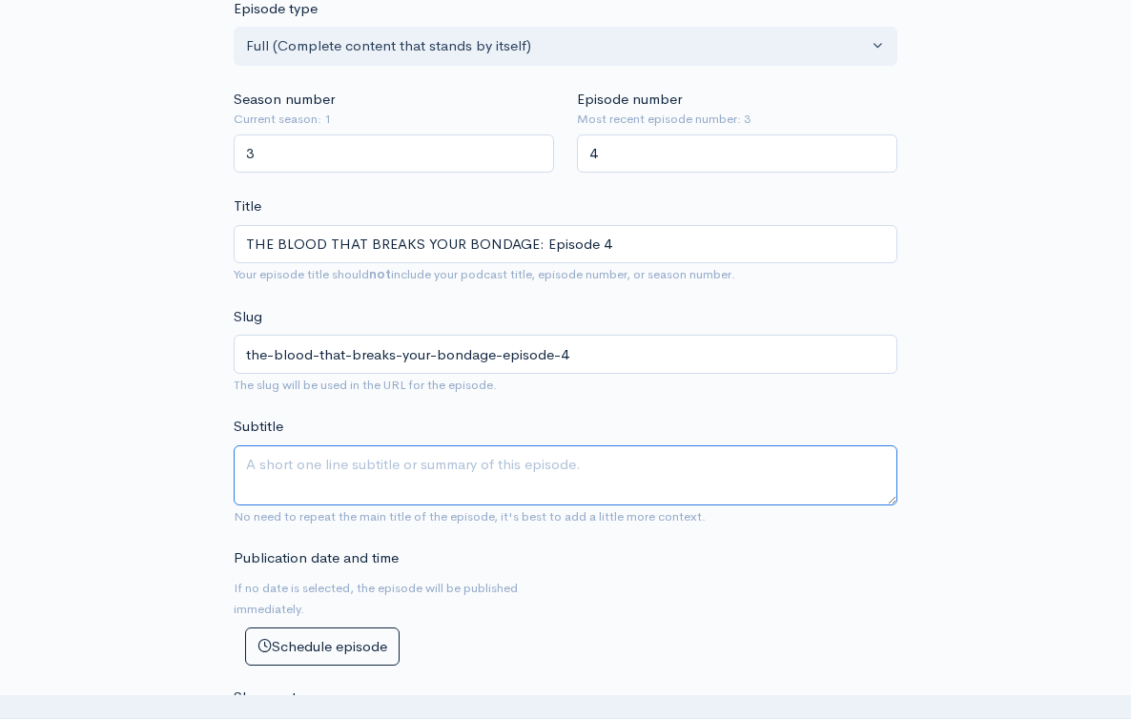
click at [374, 445] on textarea "Subtitle" at bounding box center [566, 475] width 664 height 60
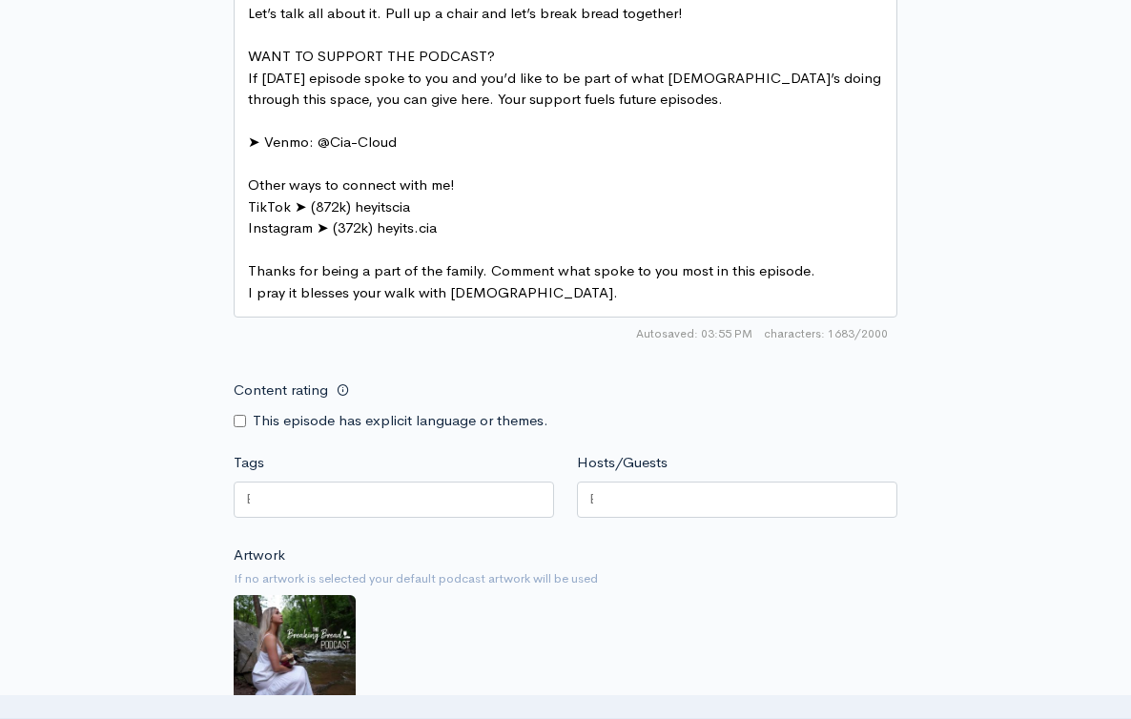
scroll to position [1732, 0]
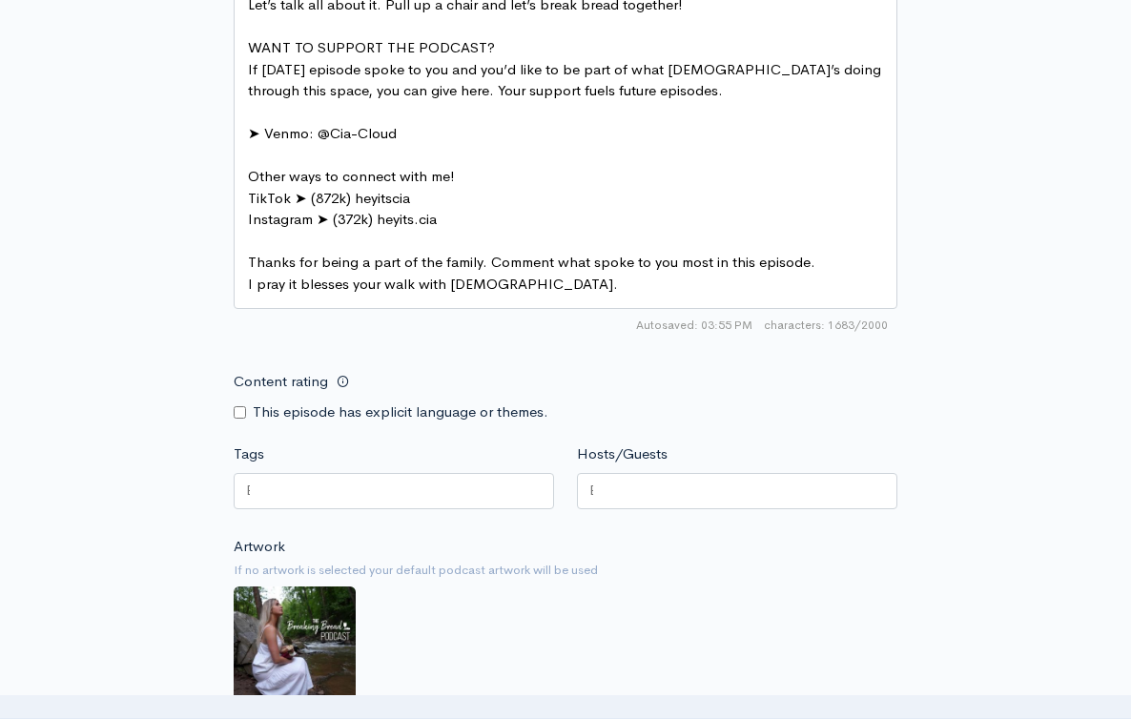
click at [392, 473] on div at bounding box center [394, 491] width 320 height 36
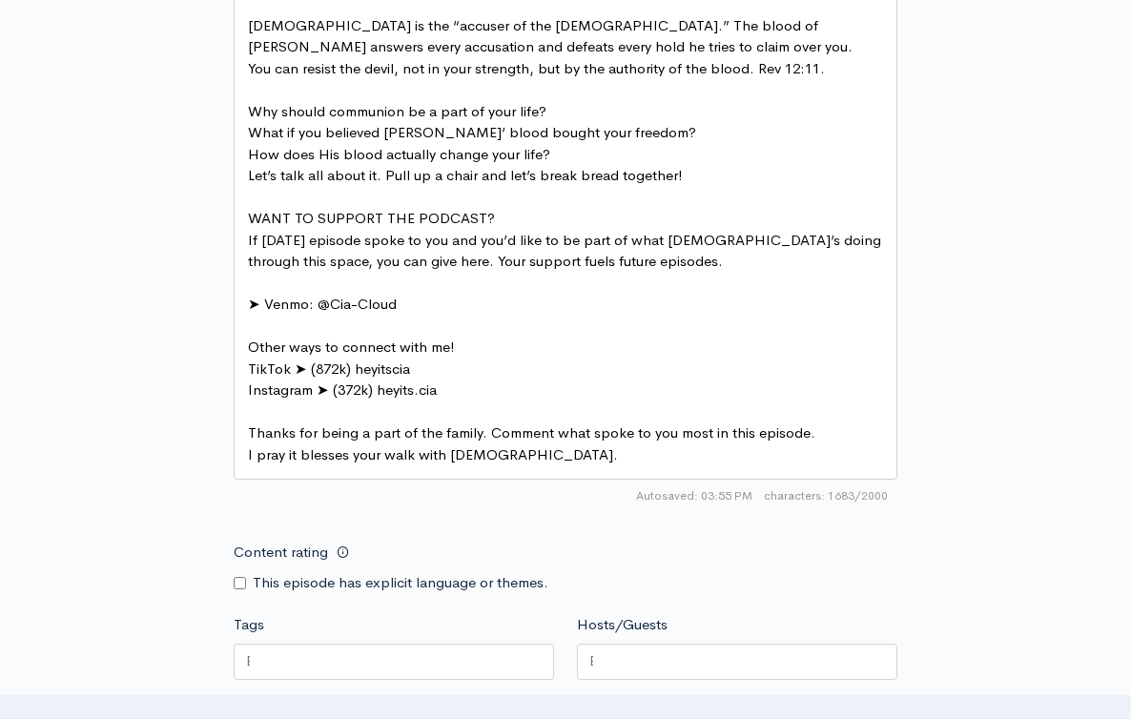
scroll to position [1549, 0]
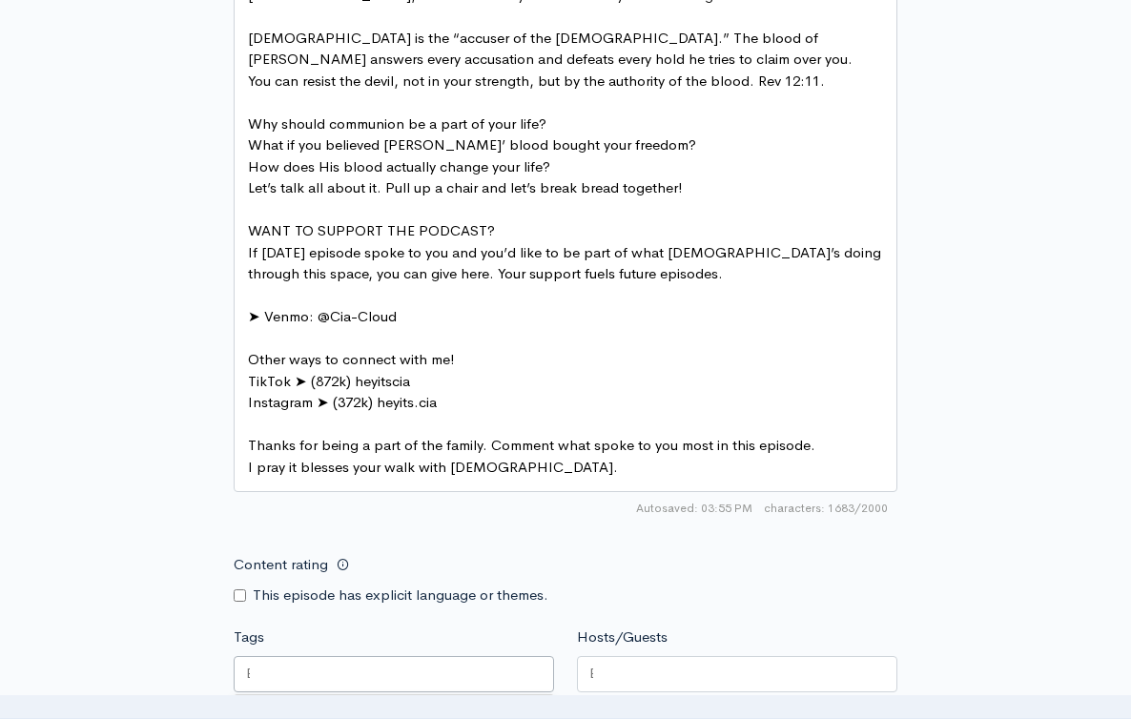
click at [381, 656] on div at bounding box center [394, 674] width 320 height 36
click at [624, 656] on div at bounding box center [737, 674] width 320 height 36
type input "C"
type input "Cia"
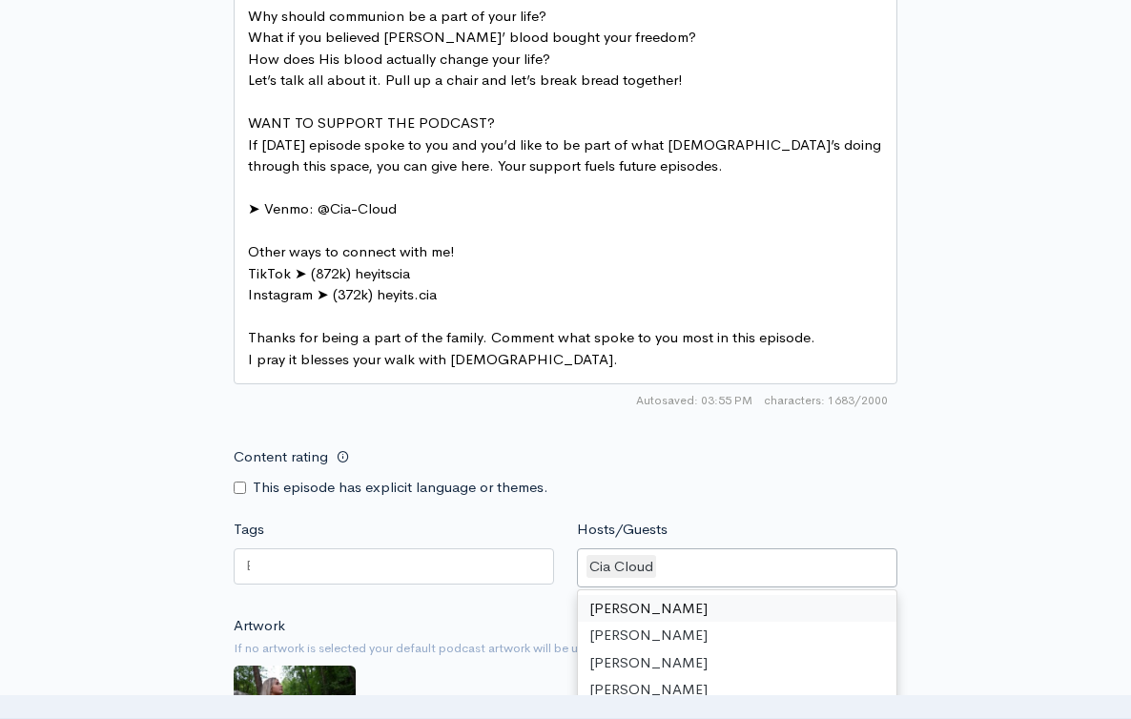
scroll to position [1660, 0]
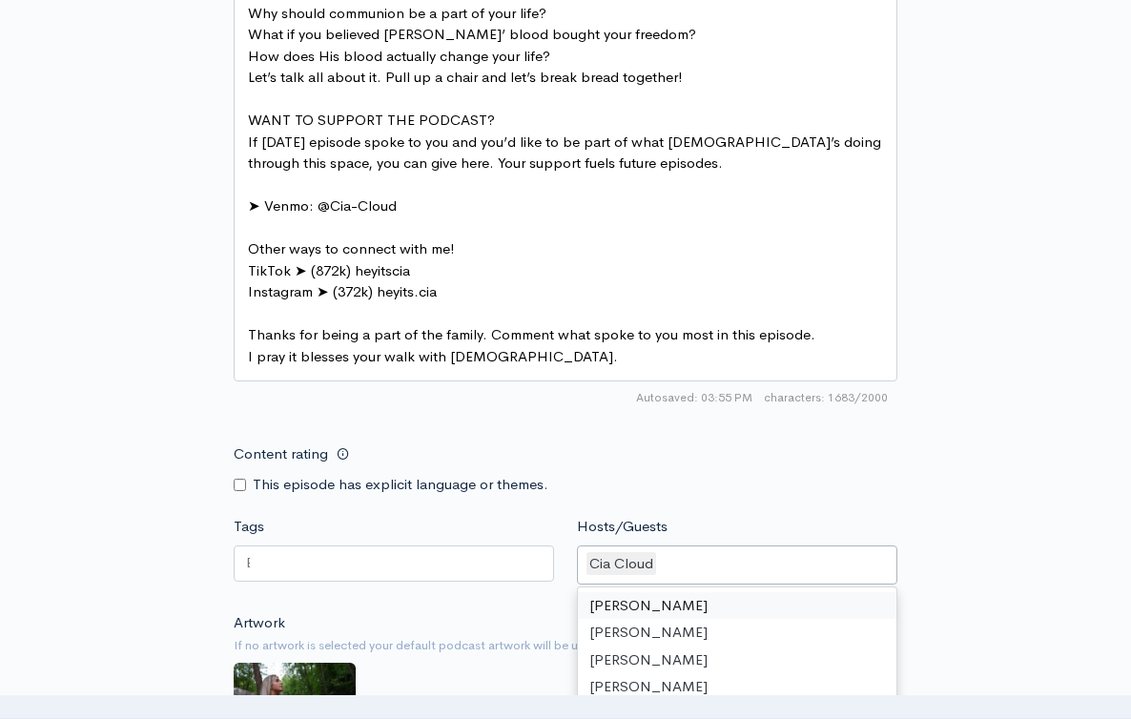
paste input "[PERSON_NAME]"
type input "[PERSON_NAME]"
click at [434, 546] on div at bounding box center [394, 564] width 320 height 36
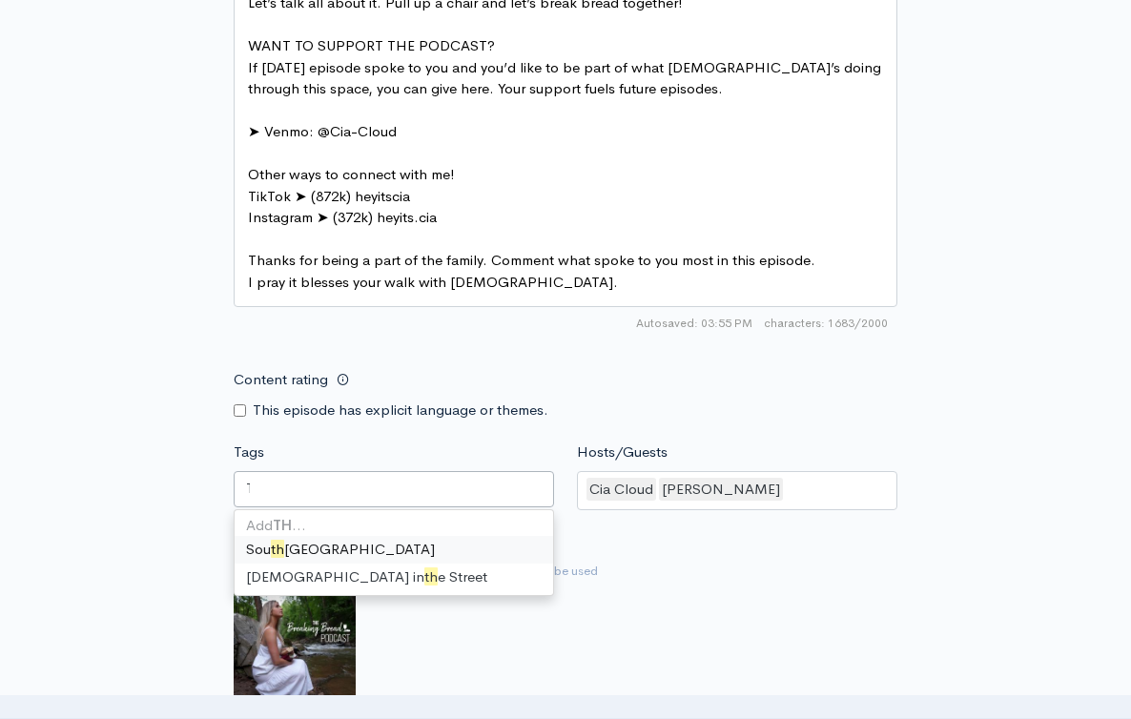
scroll to position [0, 0]
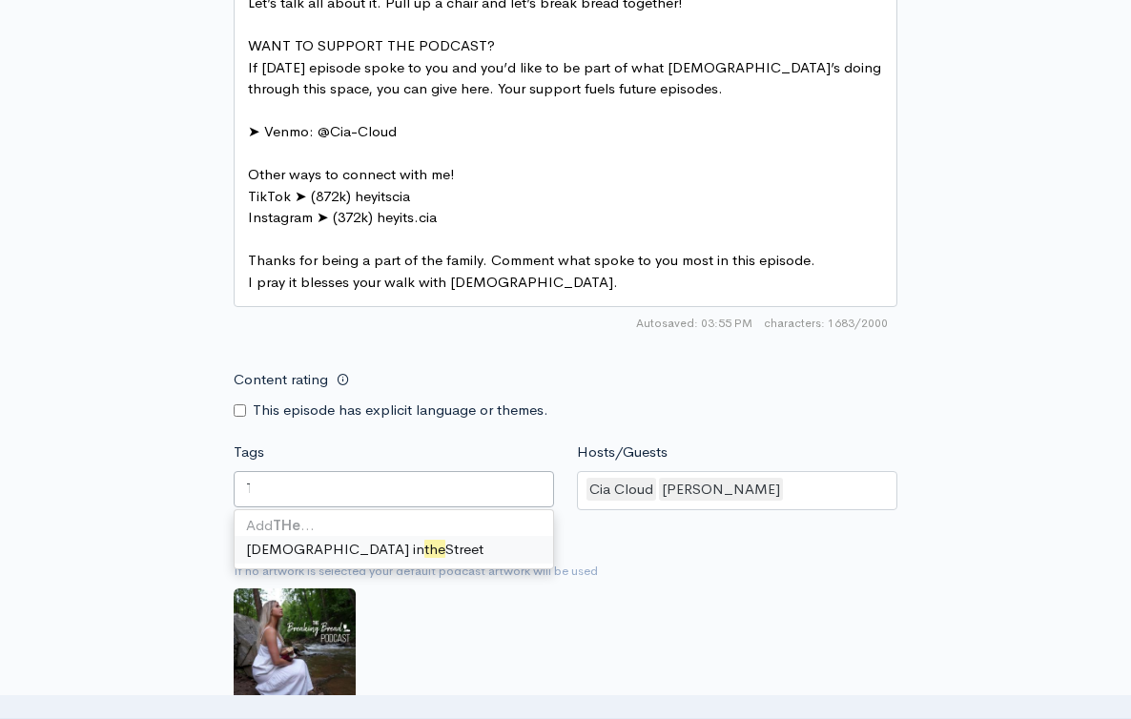
type input "T"
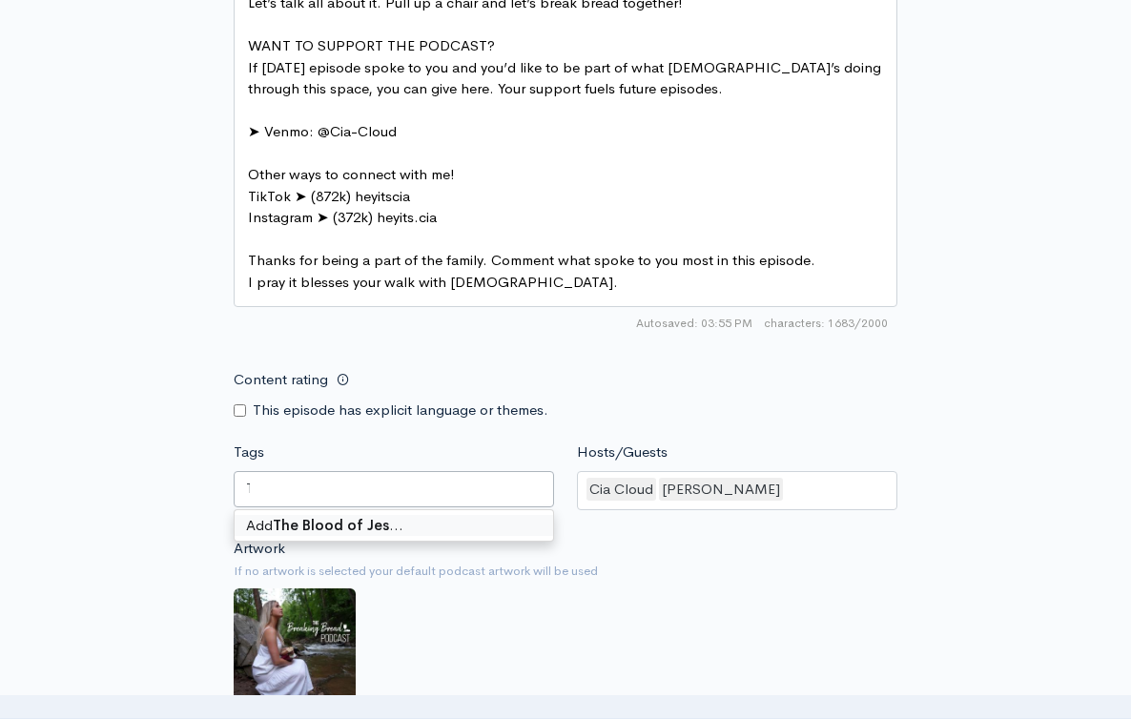
type input "The Blood of [DEMOGRAPHIC_DATA]"
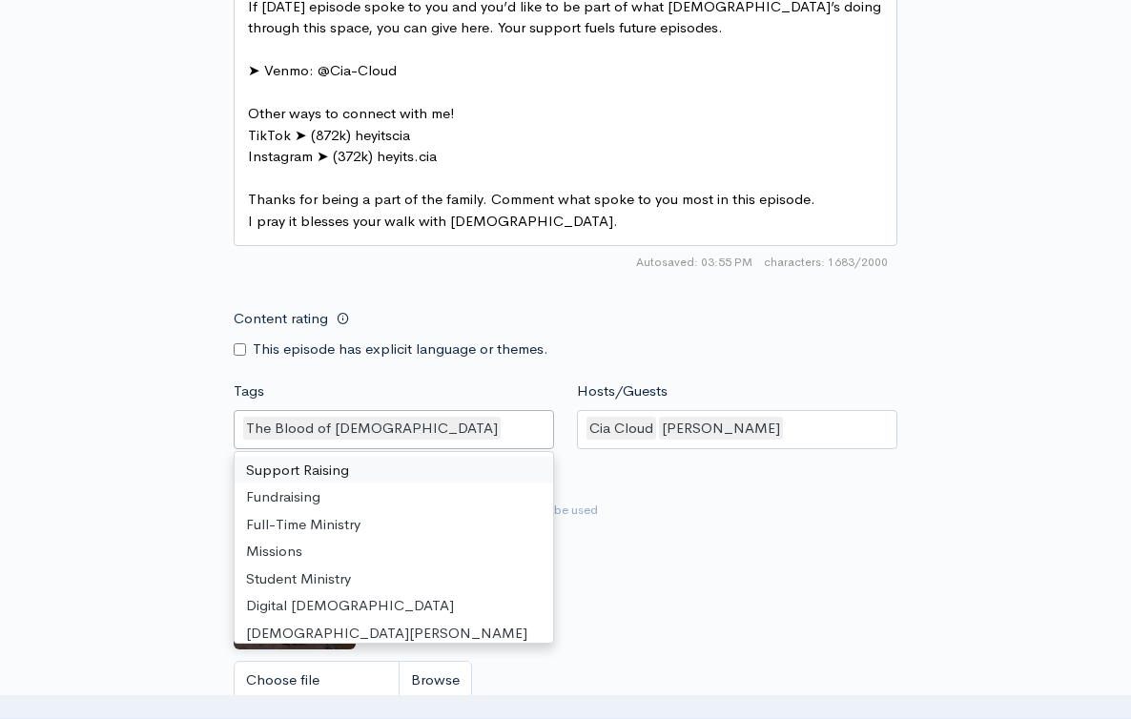
scroll to position [2041, 0]
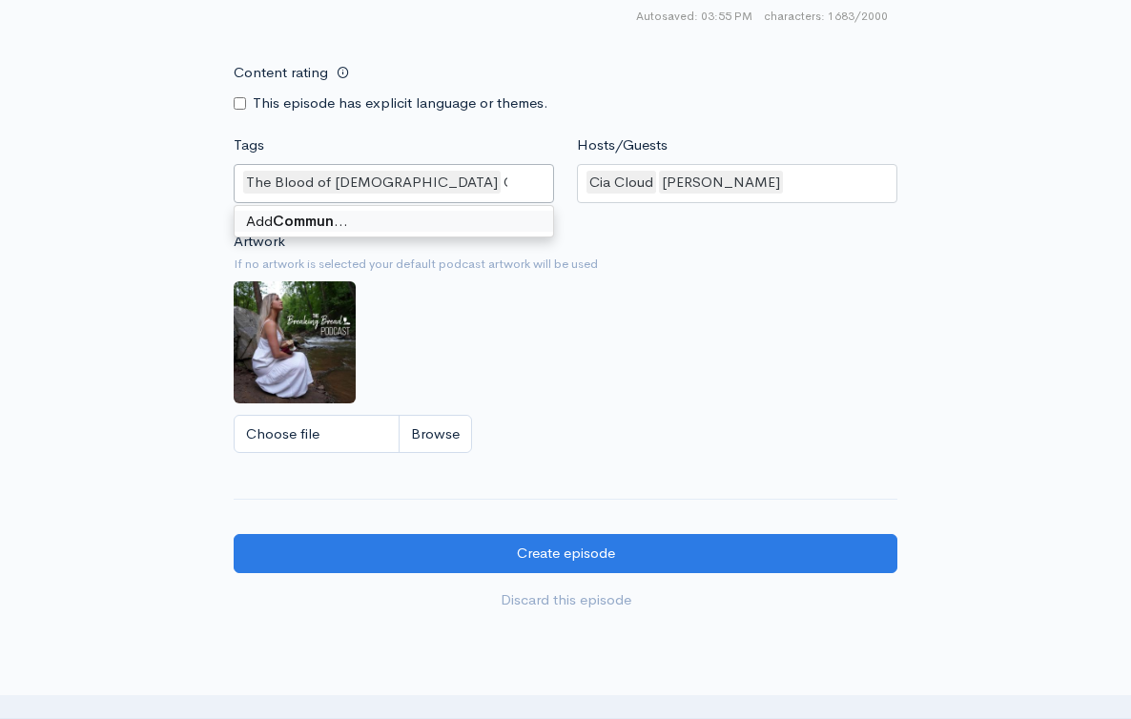
type input "Communion"
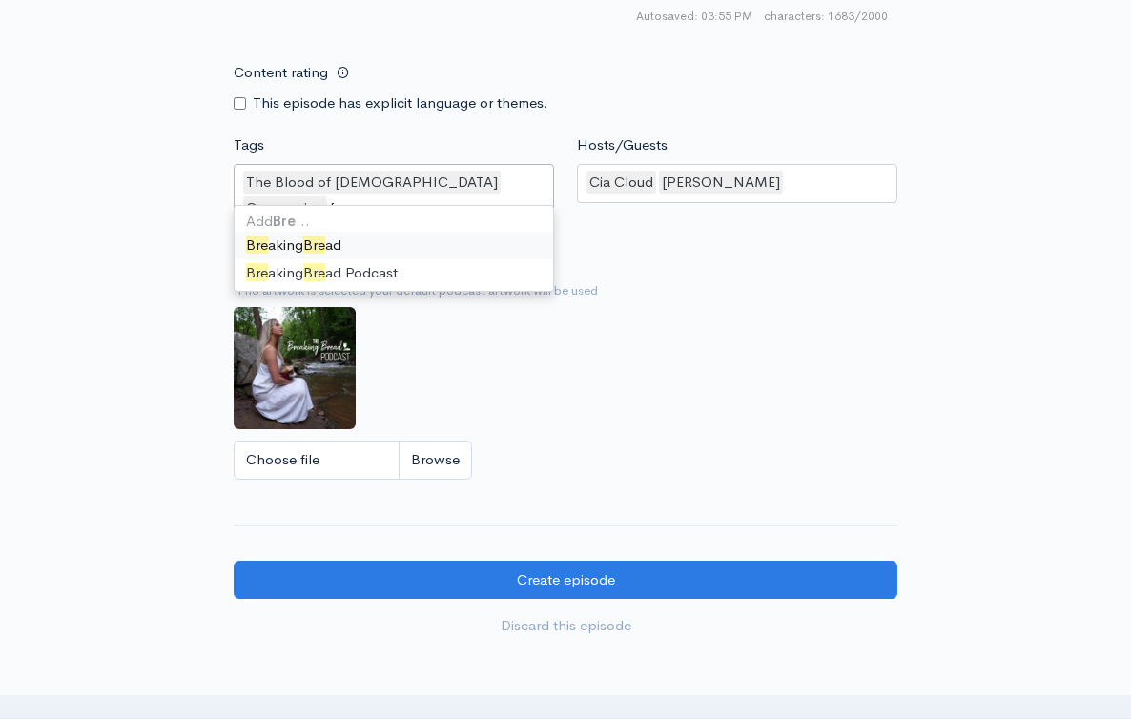
type input "Break"
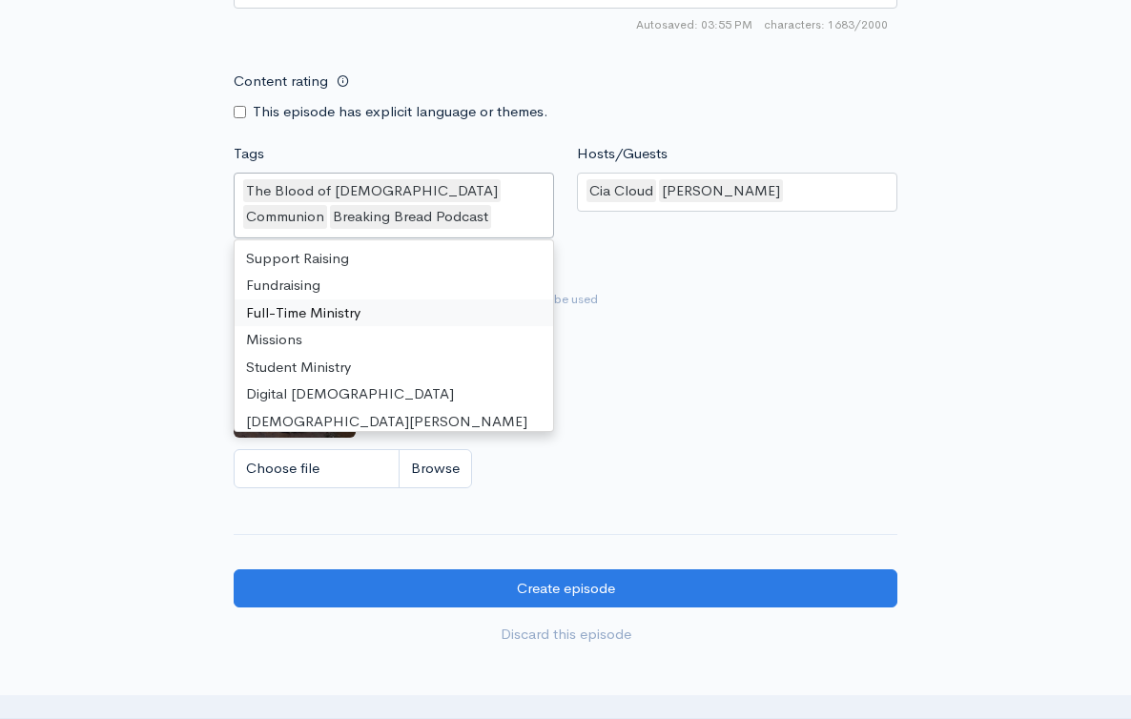
click at [729, 357] on div "Artwork If no artwork is selected your default podcast artwork will be used Cho…" at bounding box center [566, 382] width 664 height 235
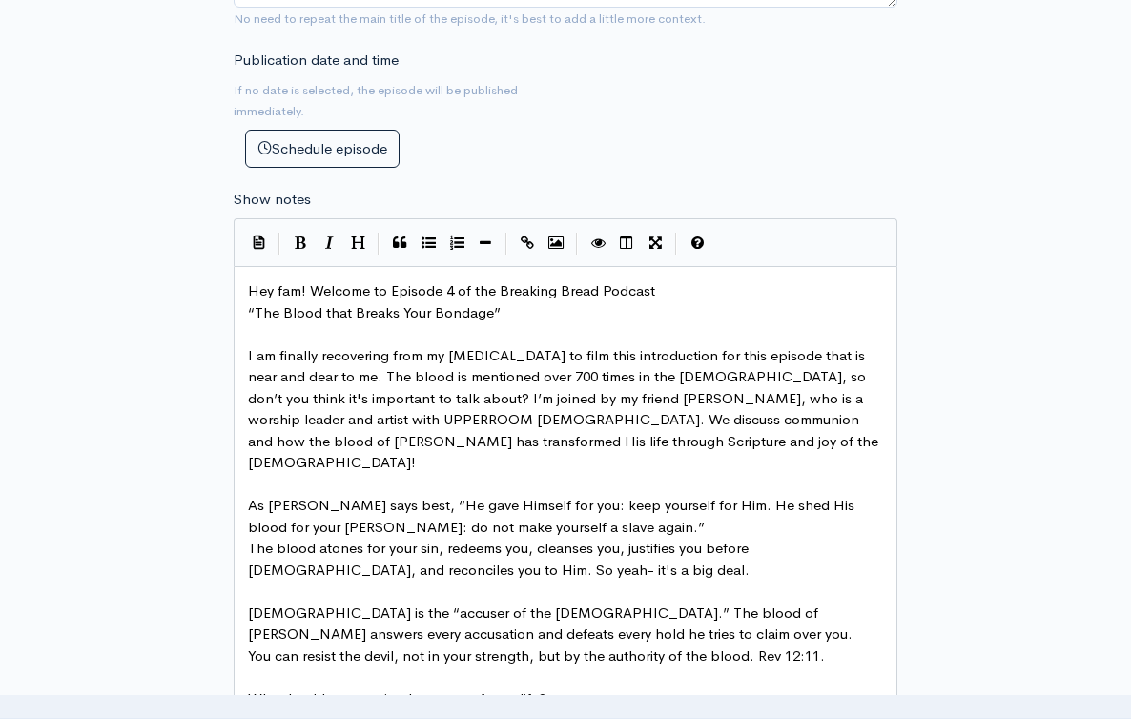
scroll to position [10, 0]
click at [482, 303] on span "“The Blood that Breaks Your Bondage”" at bounding box center [374, 312] width 253 height 18
type textarea "Breaks Your Bondage"
drag, startPoint x: 487, startPoint y: 284, endPoint x: 356, endPoint y: 284, distance: 131.6
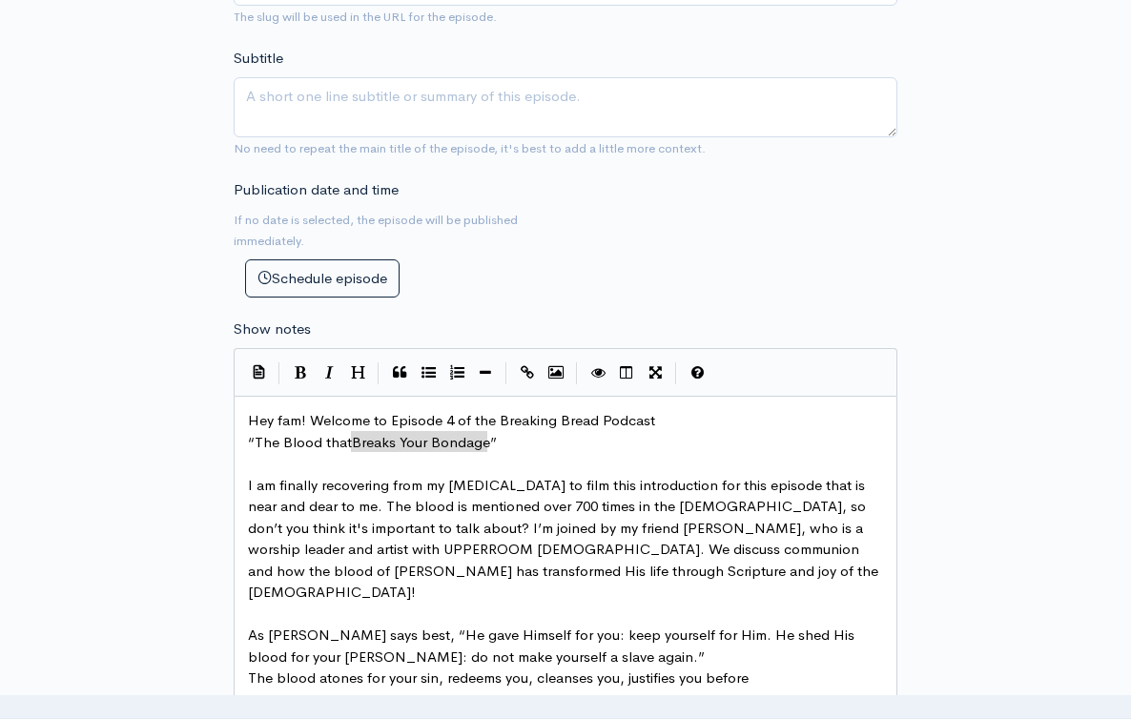
scroll to position [908, 0]
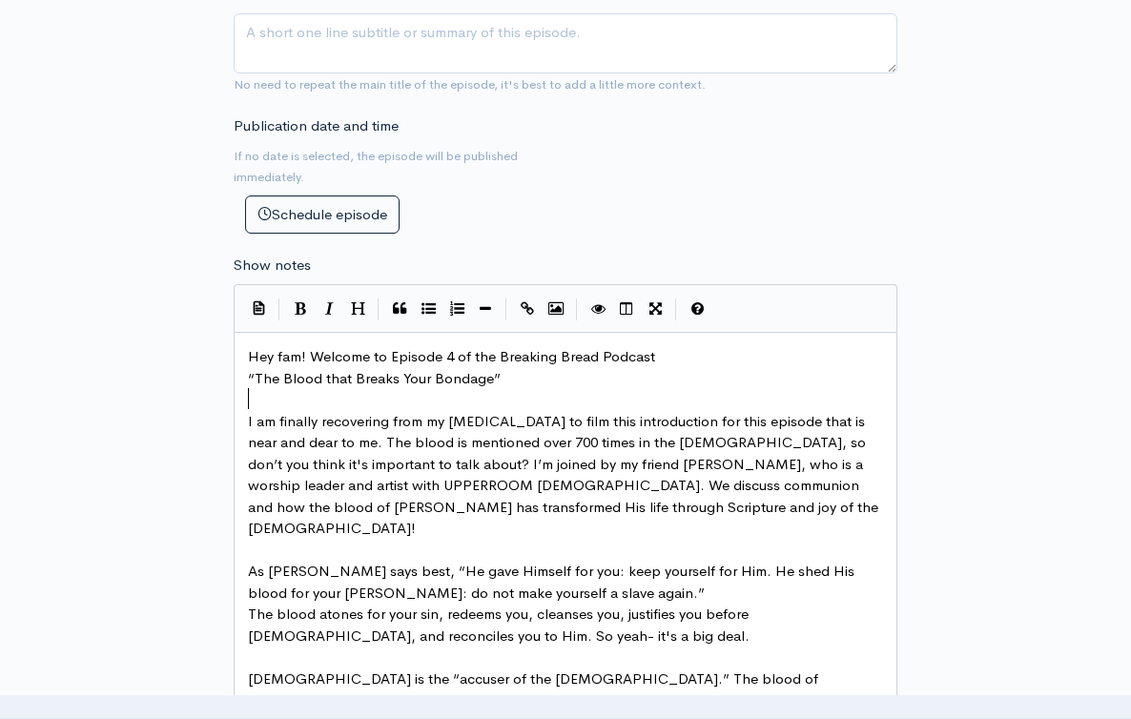
click at [522, 389] on pre "​" at bounding box center [565, 400] width 643 height 22
type textarea "The Blood that Breaks Your Bondage"
drag, startPoint x: 486, startPoint y: 345, endPoint x: 252, endPoint y: 345, distance: 234.6
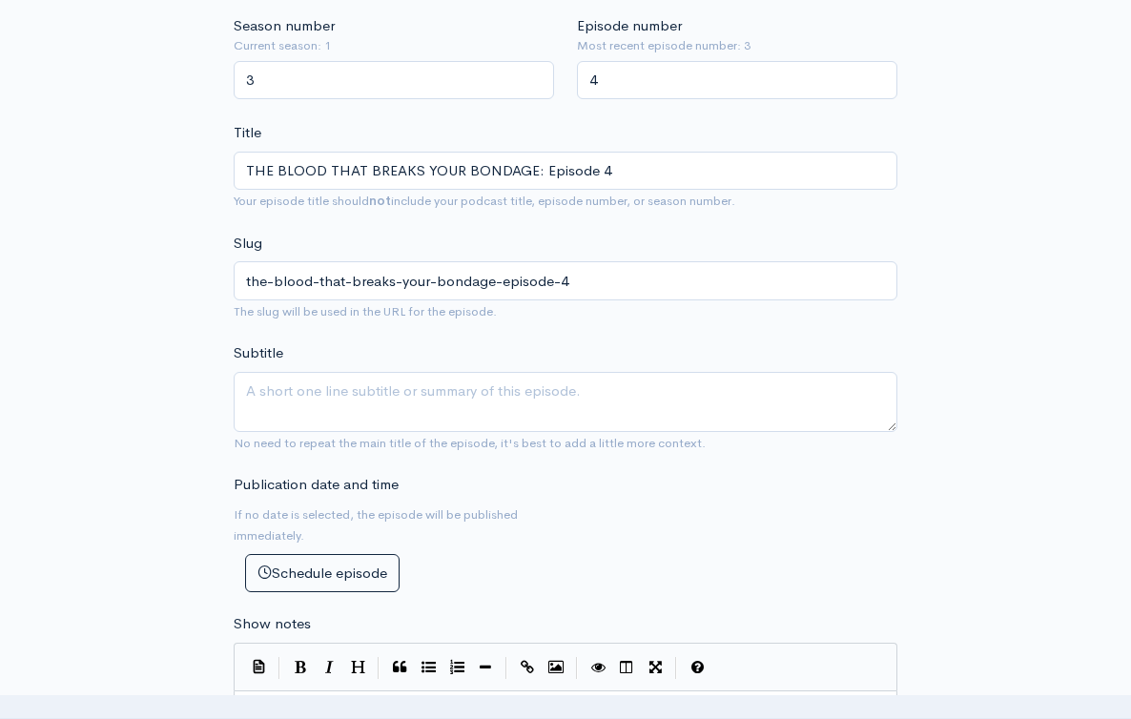
scroll to position [448, 0]
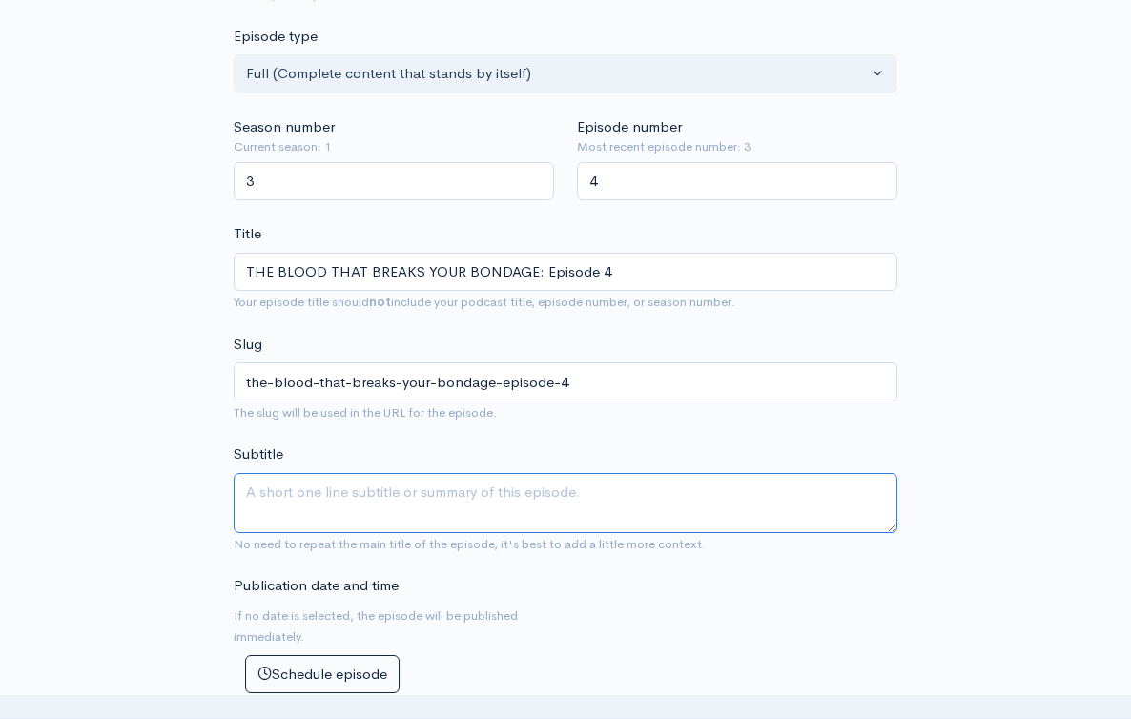
click at [394, 491] on textarea "Subtitle" at bounding box center [566, 503] width 664 height 60
paste textarea "The Blood that Breaks Your Bondage"
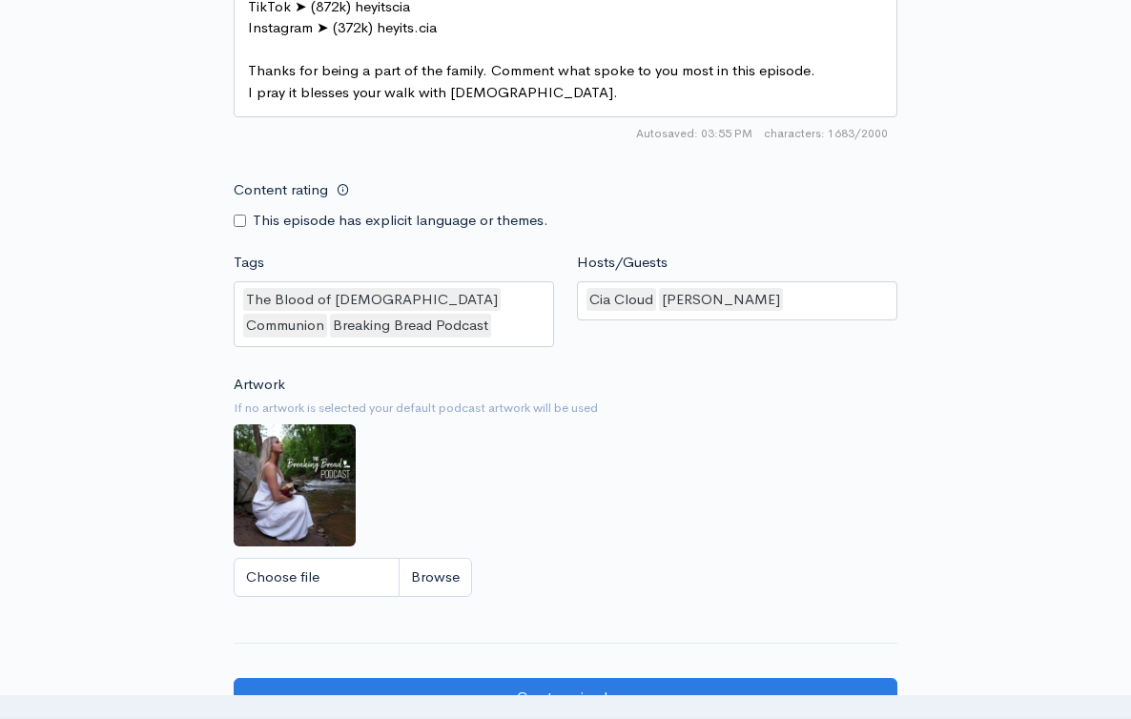
scroll to position [1945, 0]
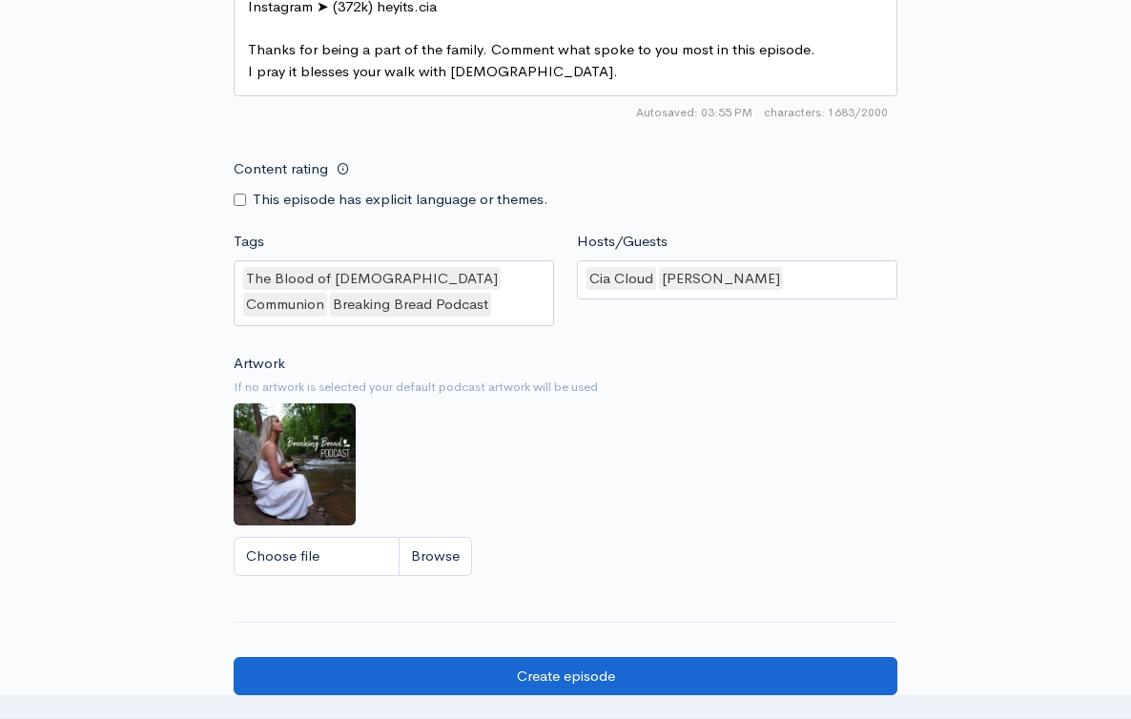
type textarea "The Blood that Breaks Your Bondage"
click at [607, 657] on input "Create episode" at bounding box center [566, 676] width 664 height 39
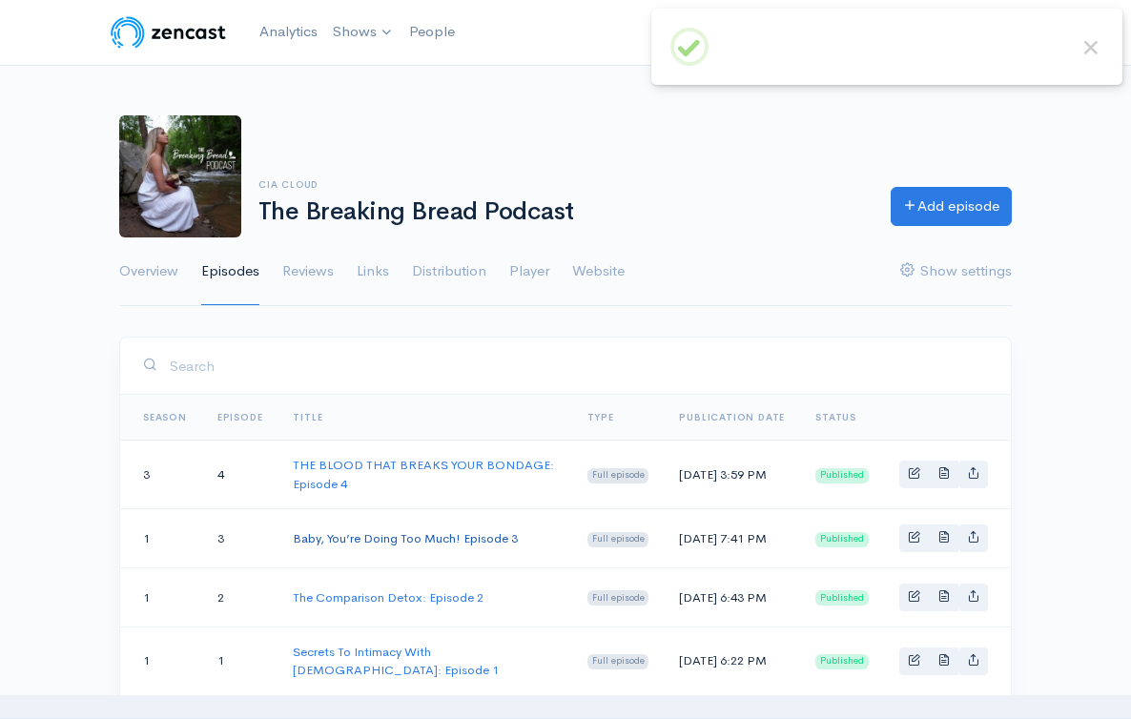
click at [438, 547] on link "Baby, You’re Doing Too Much! Episode 3" at bounding box center [405, 538] width 225 height 16
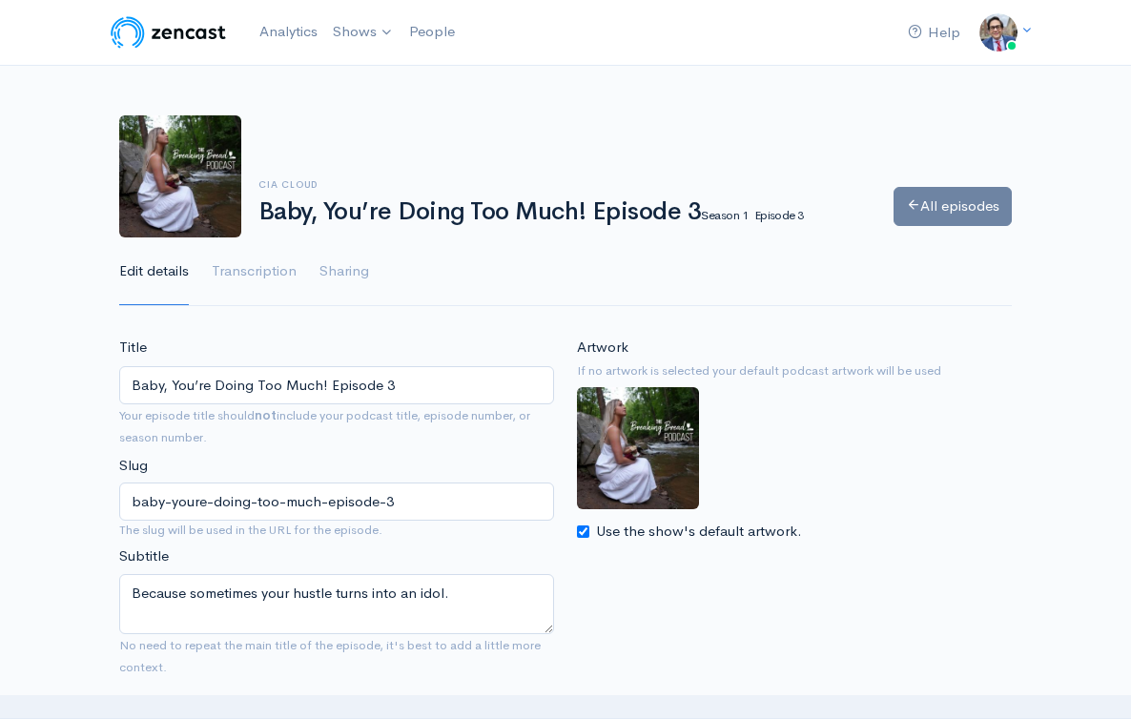
click at [979, 211] on link "All episodes" at bounding box center [953, 206] width 118 height 39
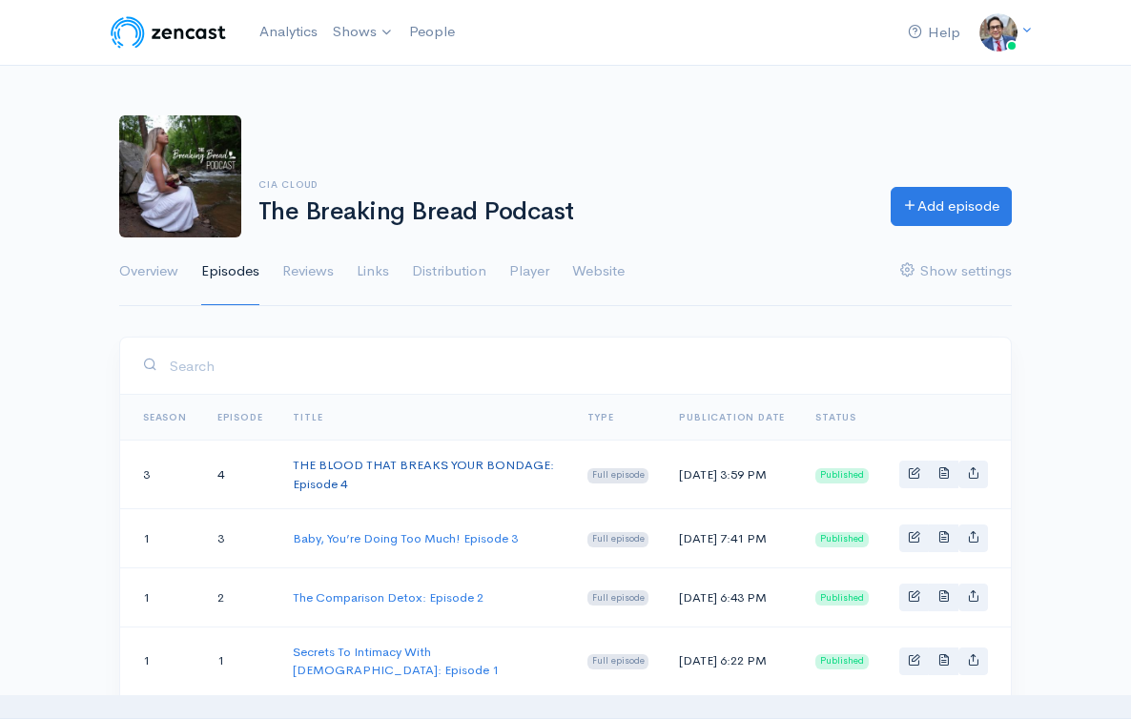
click at [359, 462] on link "THE BLOOD THAT BREAKS YOUR BONDAGE: Episode 4" at bounding box center [423, 474] width 261 height 35
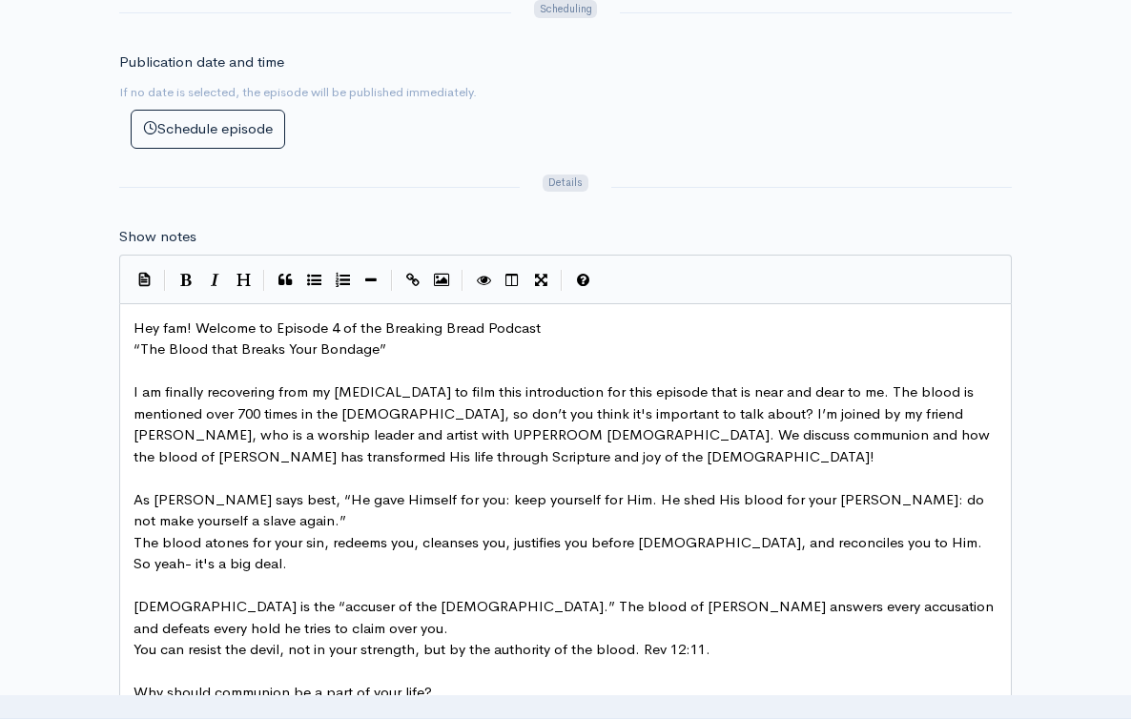
scroll to position [2, 0]
type textarea "He gave Himself for you: keep yourself for Him."
drag, startPoint x: 355, startPoint y: 462, endPoint x: 659, endPoint y: 460, distance: 304.3
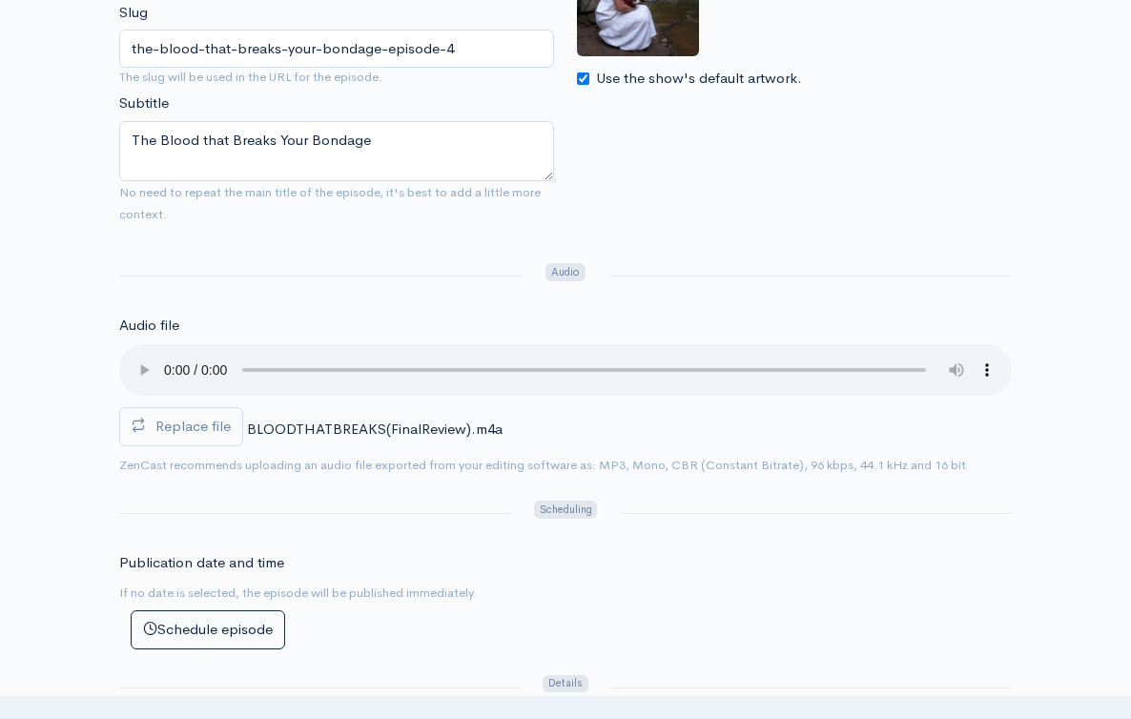
scroll to position [368, 0]
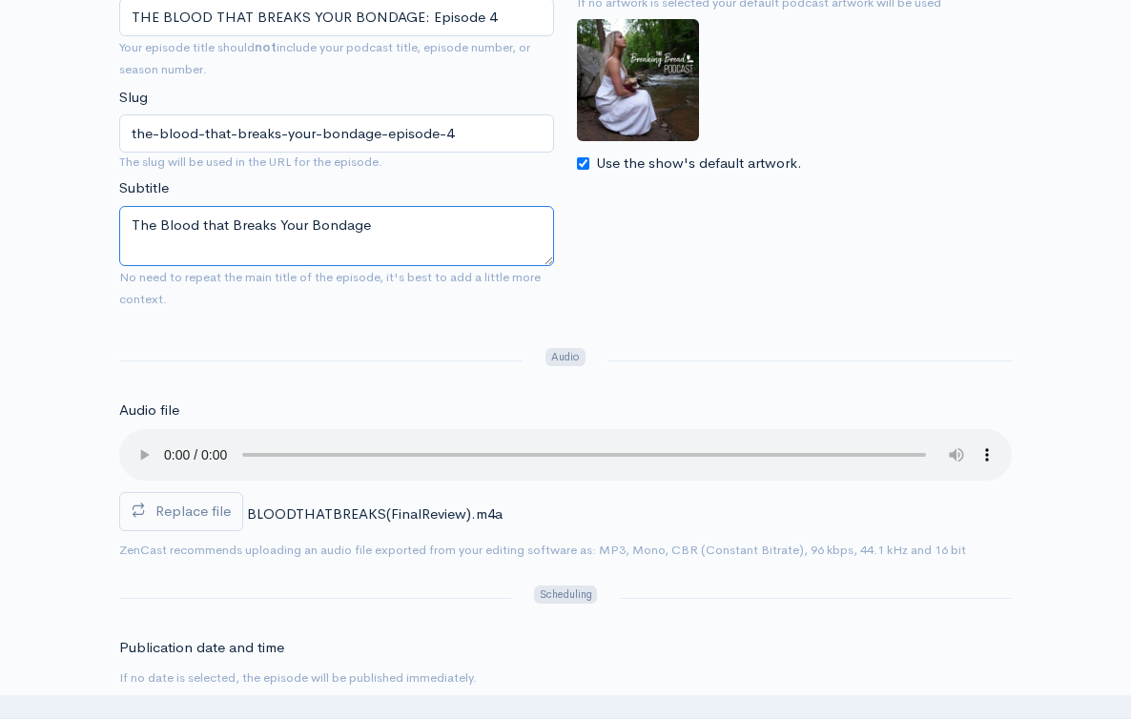
drag, startPoint x: 391, startPoint y: 217, endPoint x: 401, endPoint y: 112, distance: 105.3
click at [400, 114] on div "Title THE BLOOD THAT BREAKS YOUR BONDAGE: Episode 4 Your episode title should n…" at bounding box center [337, 143] width 458 height 348
paste textarea "He gave Himself for you: keep yourself for Him."
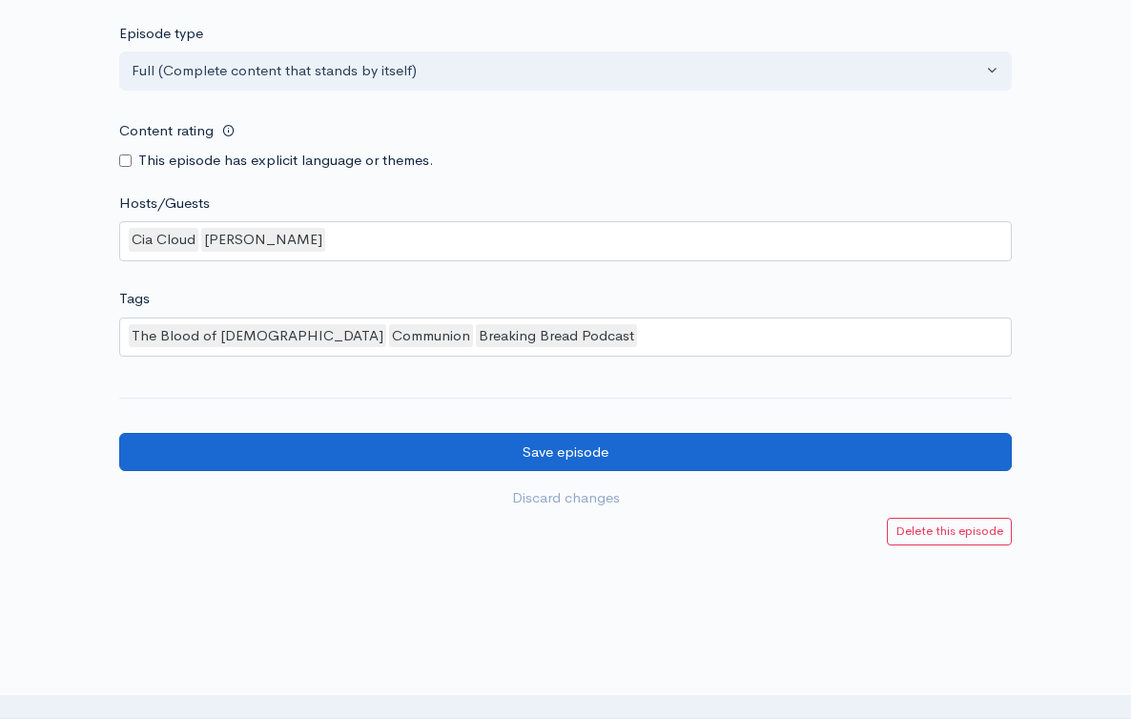
scroll to position [2134, 0]
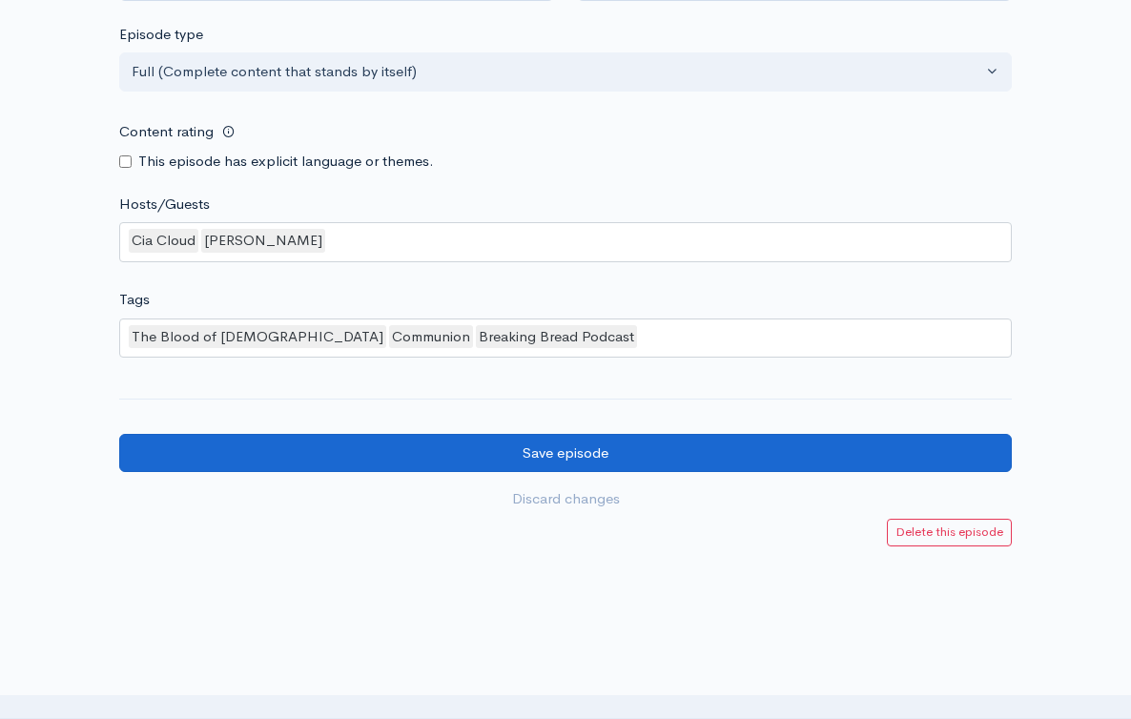
type textarea "He gave Himself for you: keep yourself for Him."
click at [564, 434] on input "Save episode" at bounding box center [565, 453] width 893 height 39
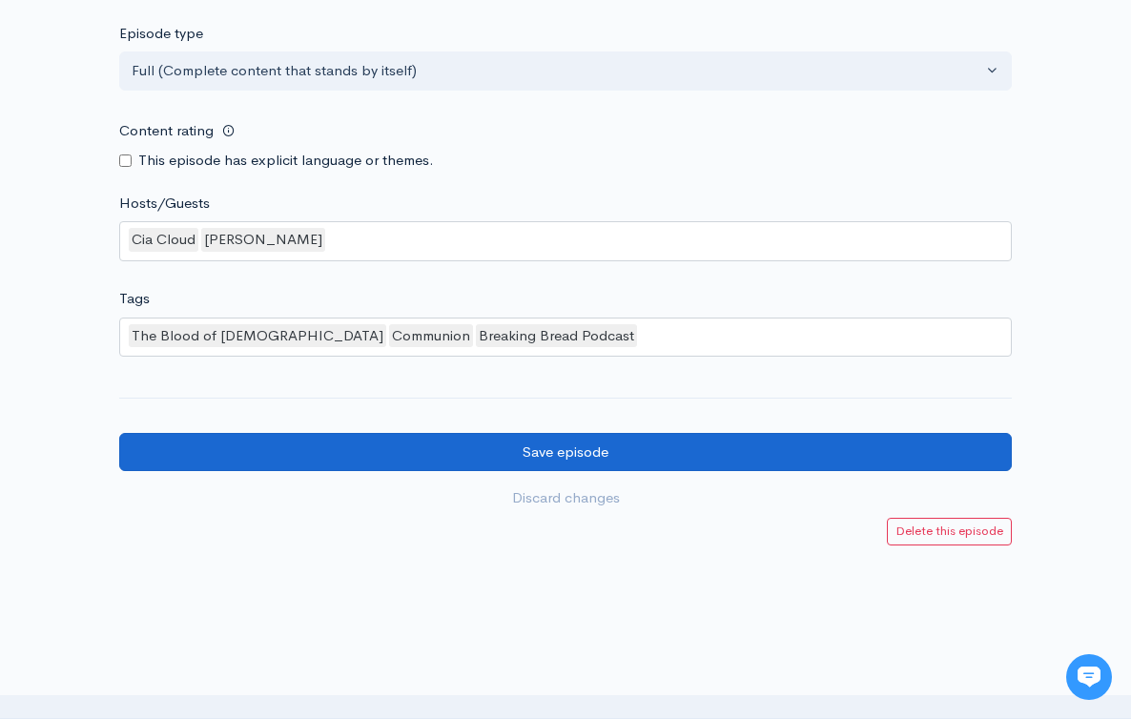
scroll to position [2134, 0]
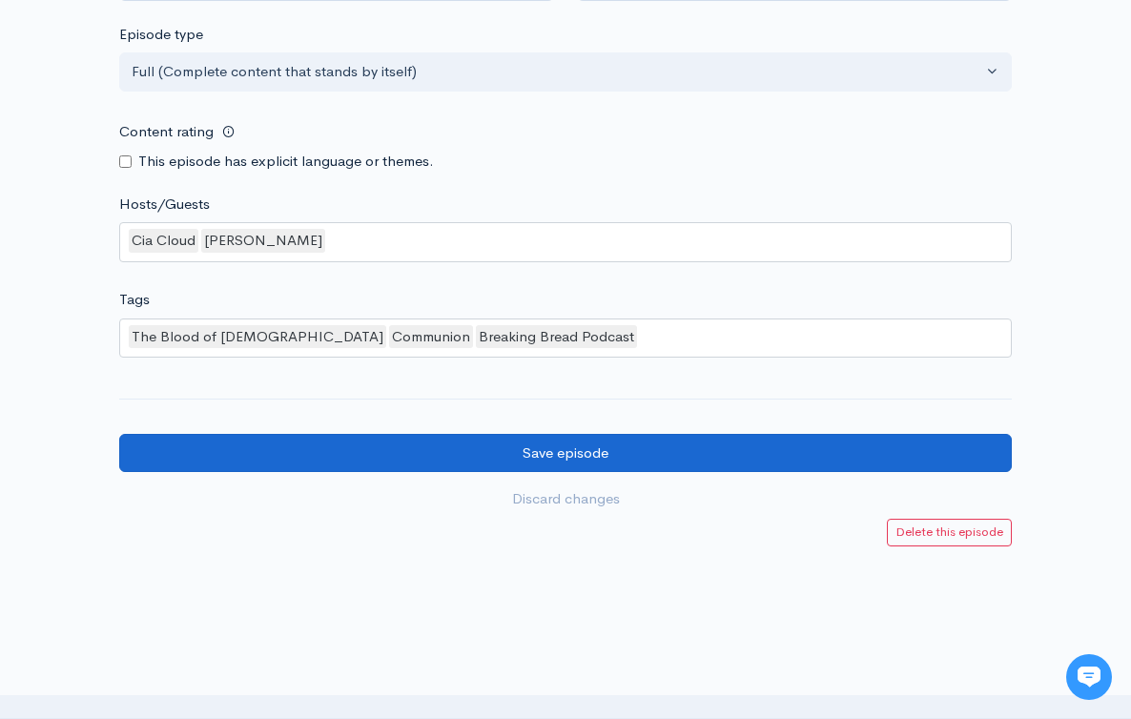
click at [467, 434] on input "Save episode" at bounding box center [565, 453] width 893 height 39
